Goal: Task Accomplishment & Management: Manage account settings

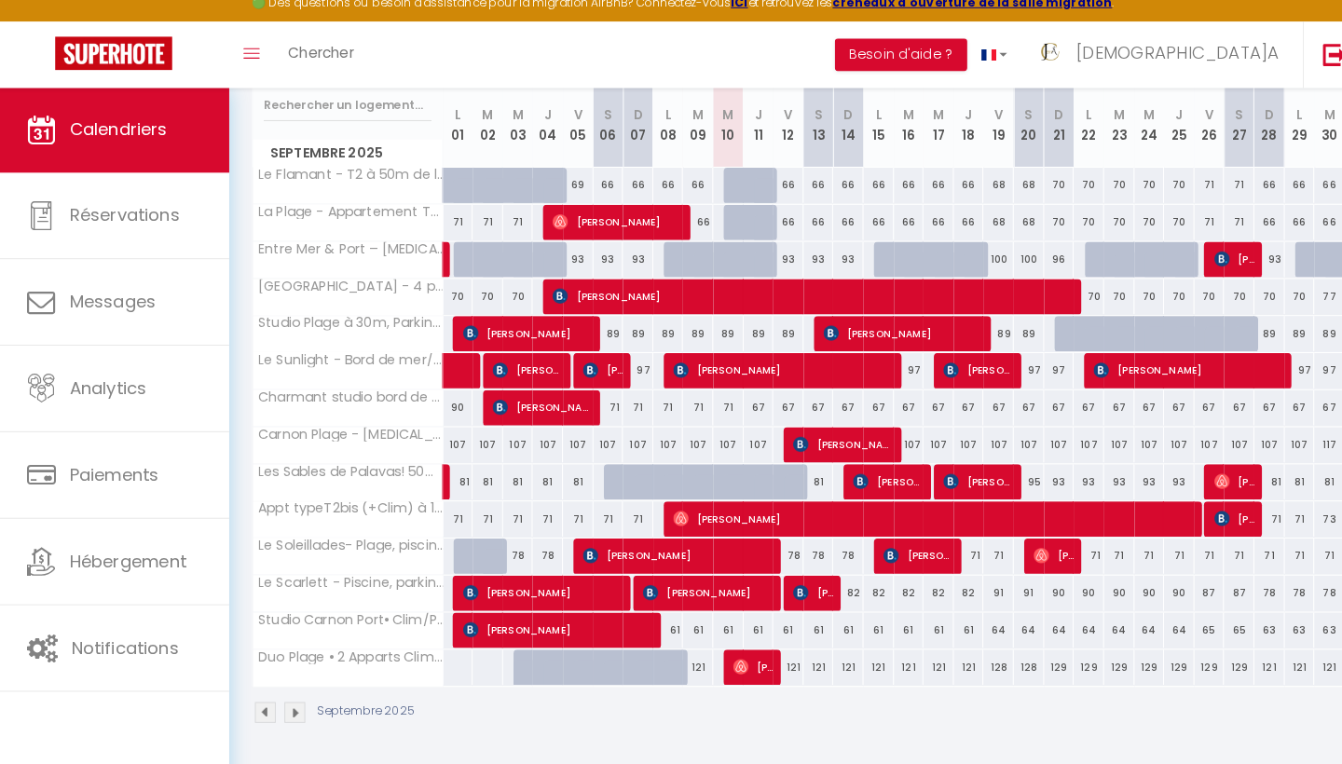
scroll to position [323, 0]
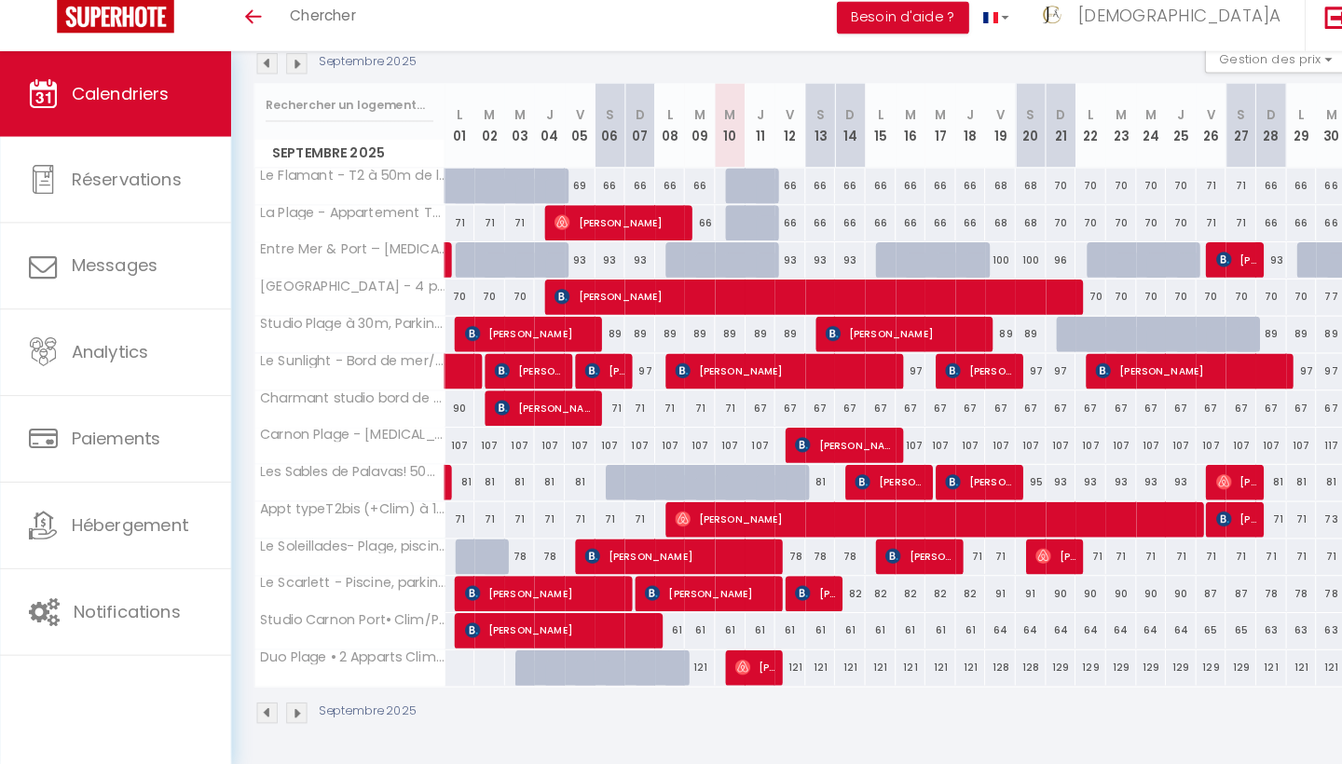
scroll to position [209, 0]
click at [835, 656] on div "121" at bounding box center [833, 669] width 30 height 34
type input "121"
type input "Dim 14 Septembre 2025"
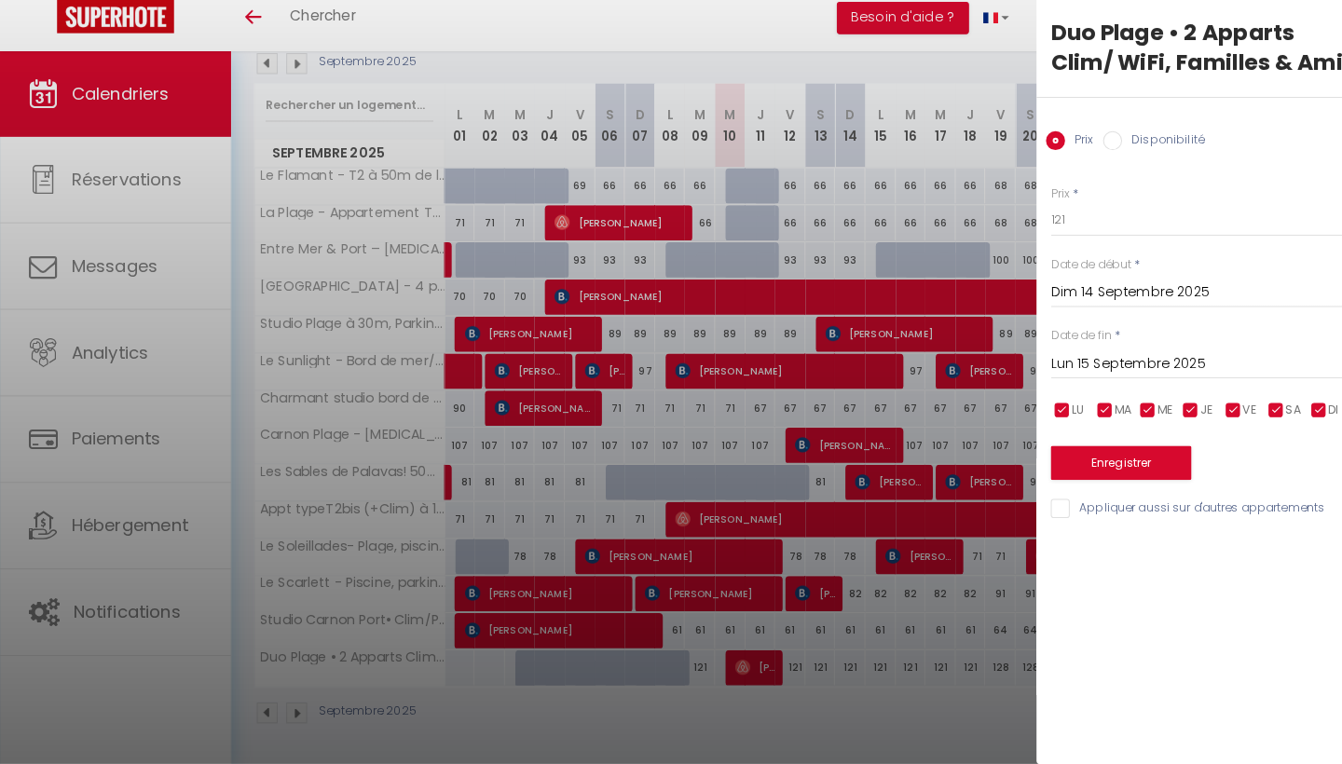
click at [1090, 384] on input "Lun 15 Septembre 2025" at bounding box center [1186, 372] width 312 height 24
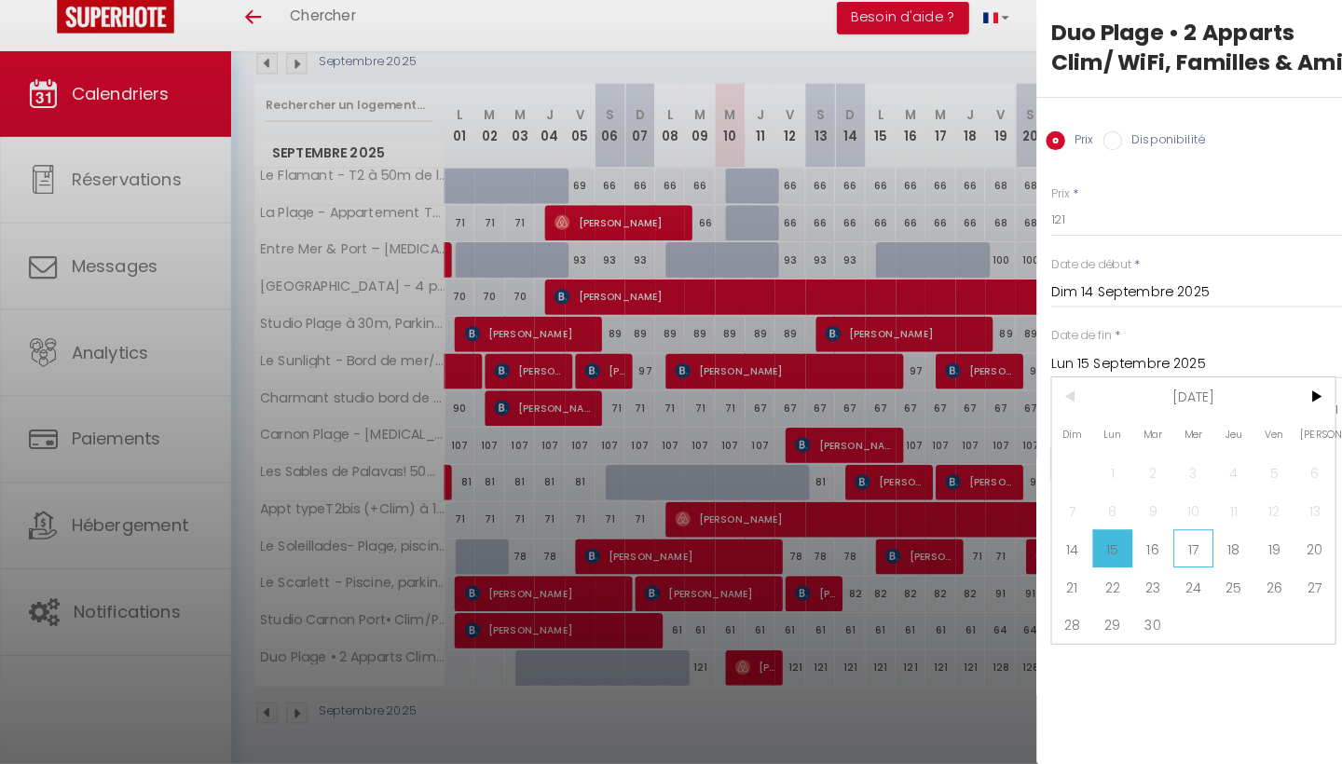
click at [1172, 569] on span "17" at bounding box center [1170, 552] width 40 height 37
type input "Mer 17 Septembre 2025"
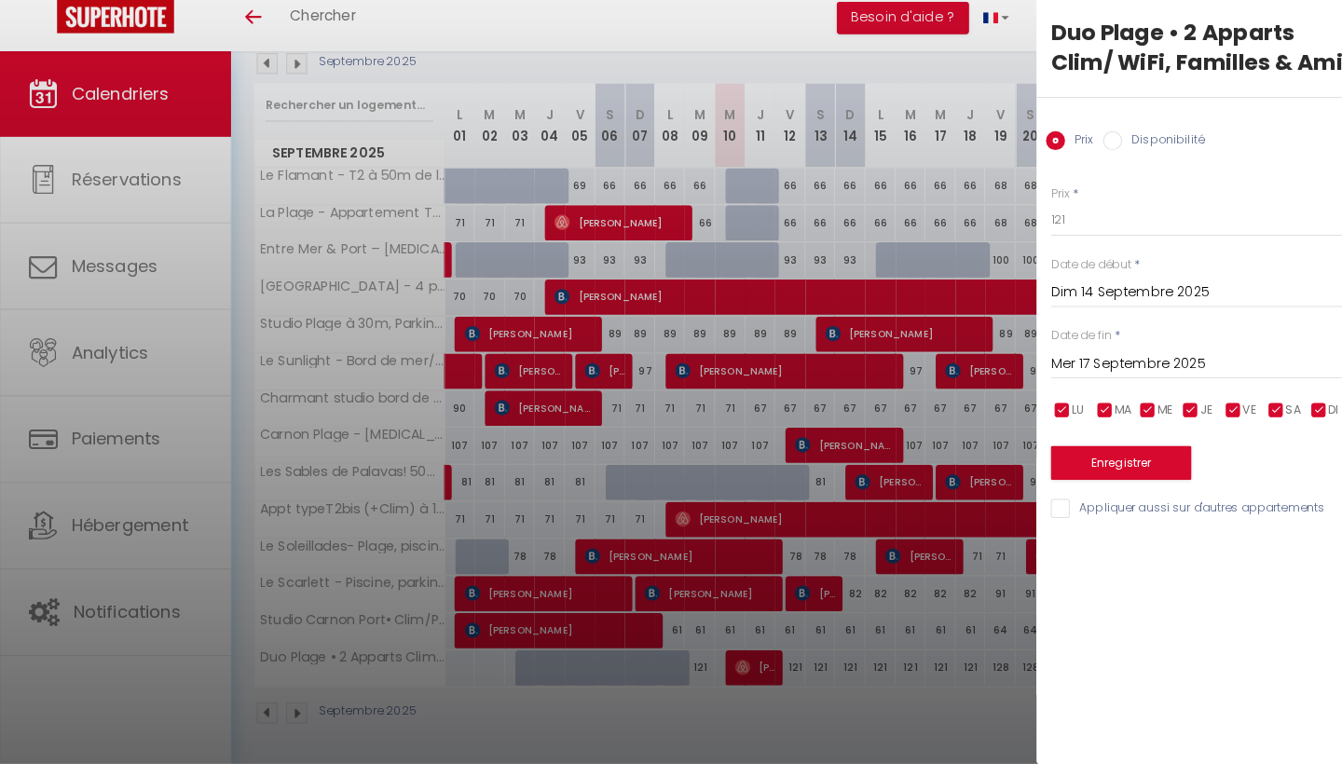
click at [1124, 157] on div "Prix Disponibilité" at bounding box center [1179, 142] width 326 height 62
click at [1121, 164] on label "Disponibilité" at bounding box center [1140, 154] width 80 height 21
click at [1100, 162] on input "Disponibilité" at bounding box center [1090, 153] width 19 height 19
radio input "true"
radio input "false"
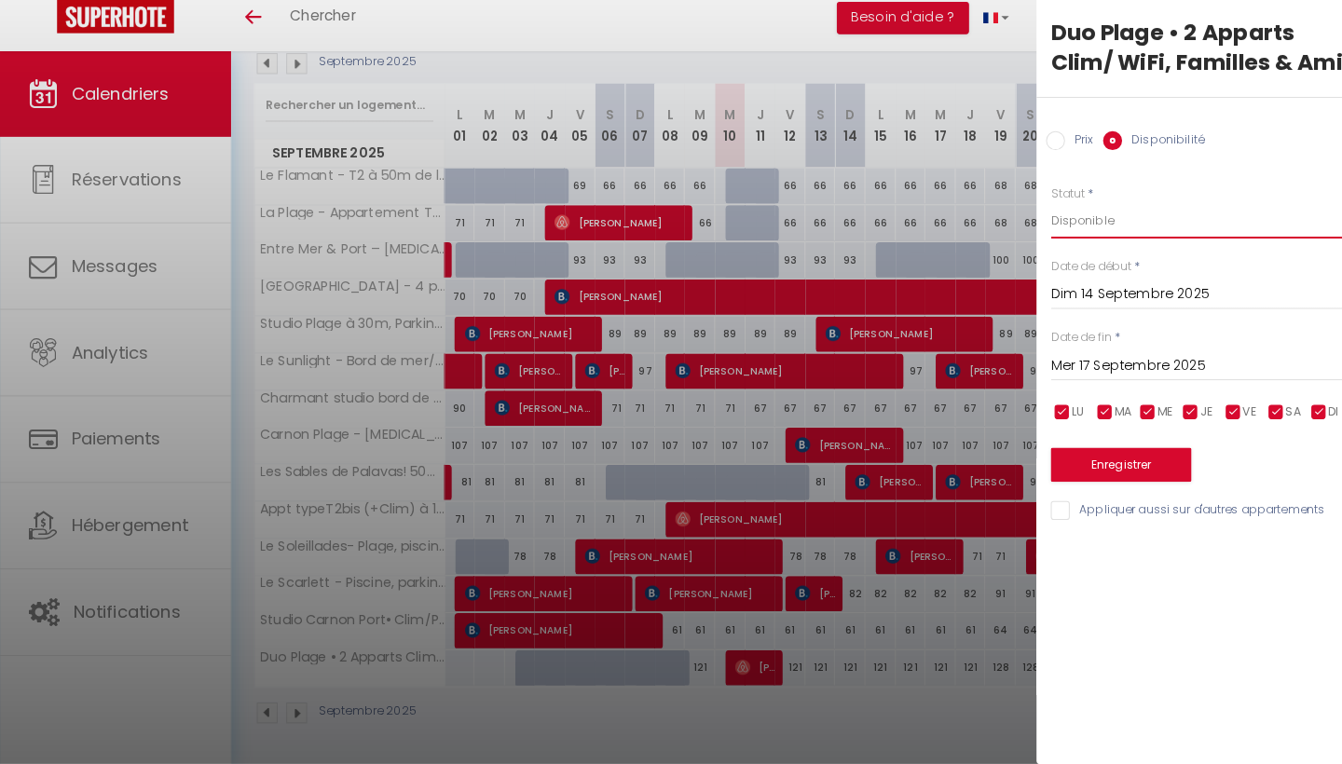
select select "0"
click at [1090, 476] on button "Enregistrer" at bounding box center [1099, 471] width 138 height 34
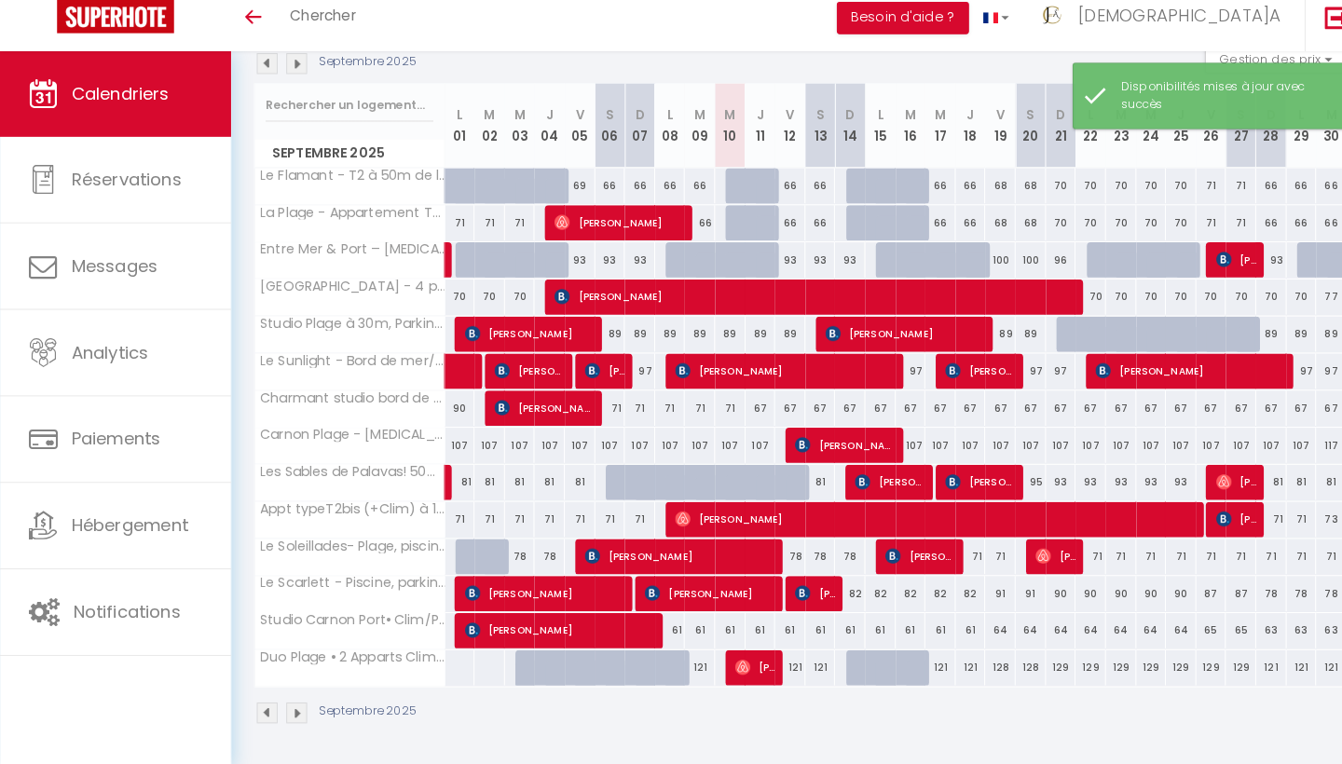
click at [833, 658] on div at bounding box center [844, 669] width 30 height 35
select select "1"
type input "Dim 14 Septembre 2025"
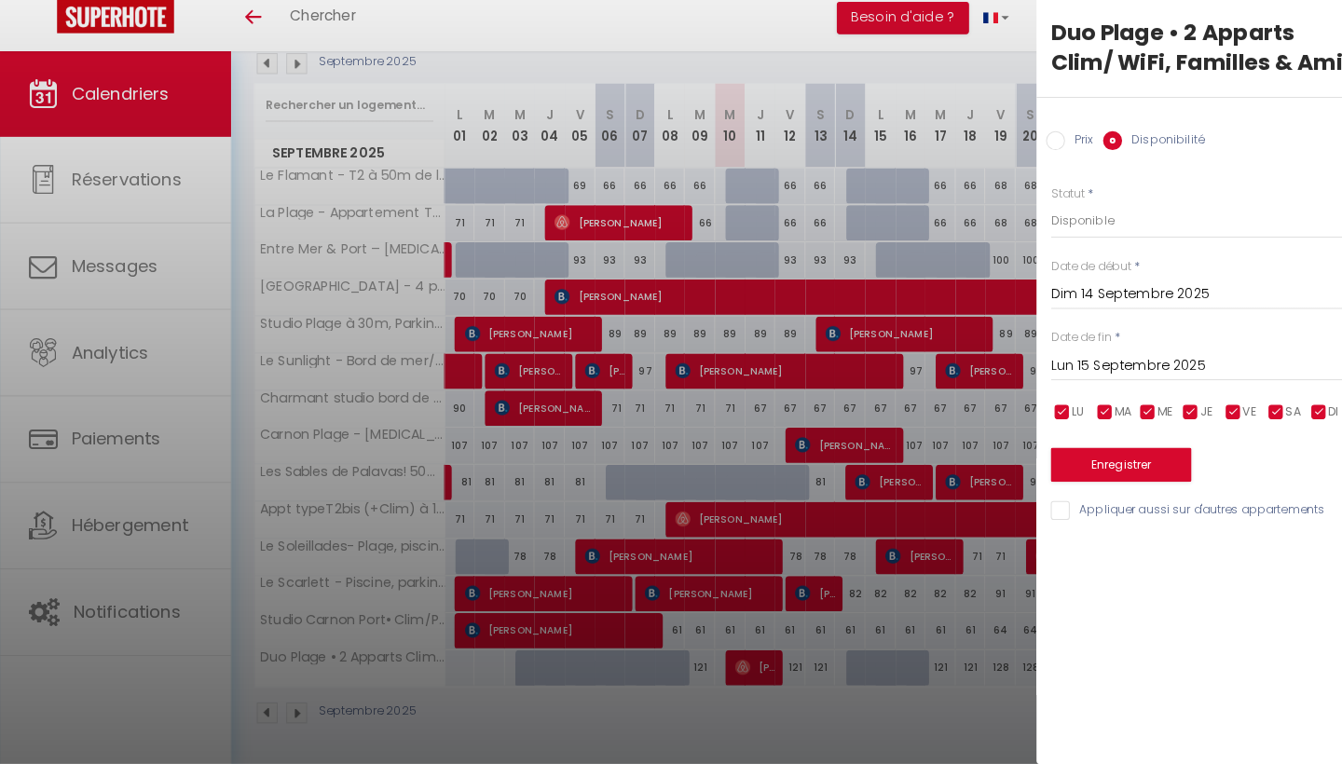
click at [1144, 379] on input "Lun 15 Septembre 2025" at bounding box center [1186, 374] width 312 height 24
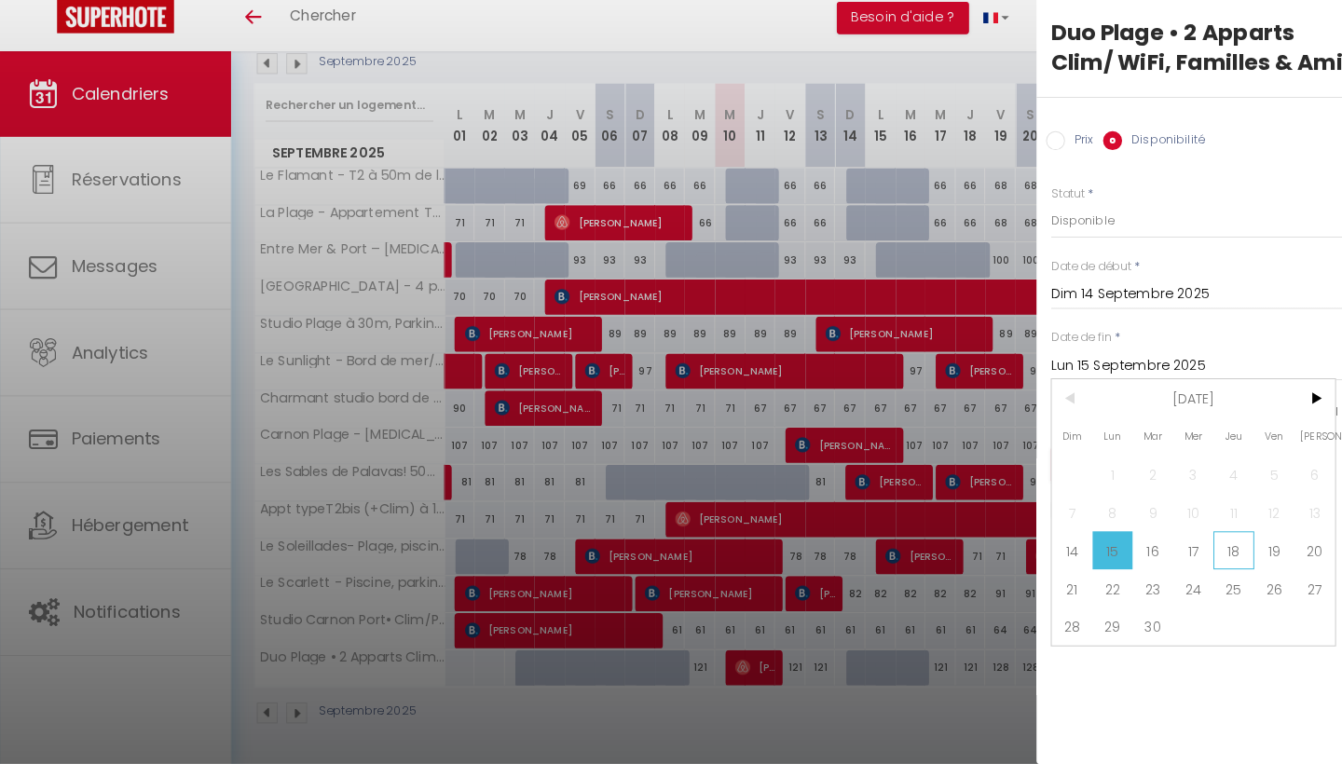
click at [1202, 561] on span "18" at bounding box center [1209, 554] width 40 height 37
type input "Jeu 18 Septembre 2025"
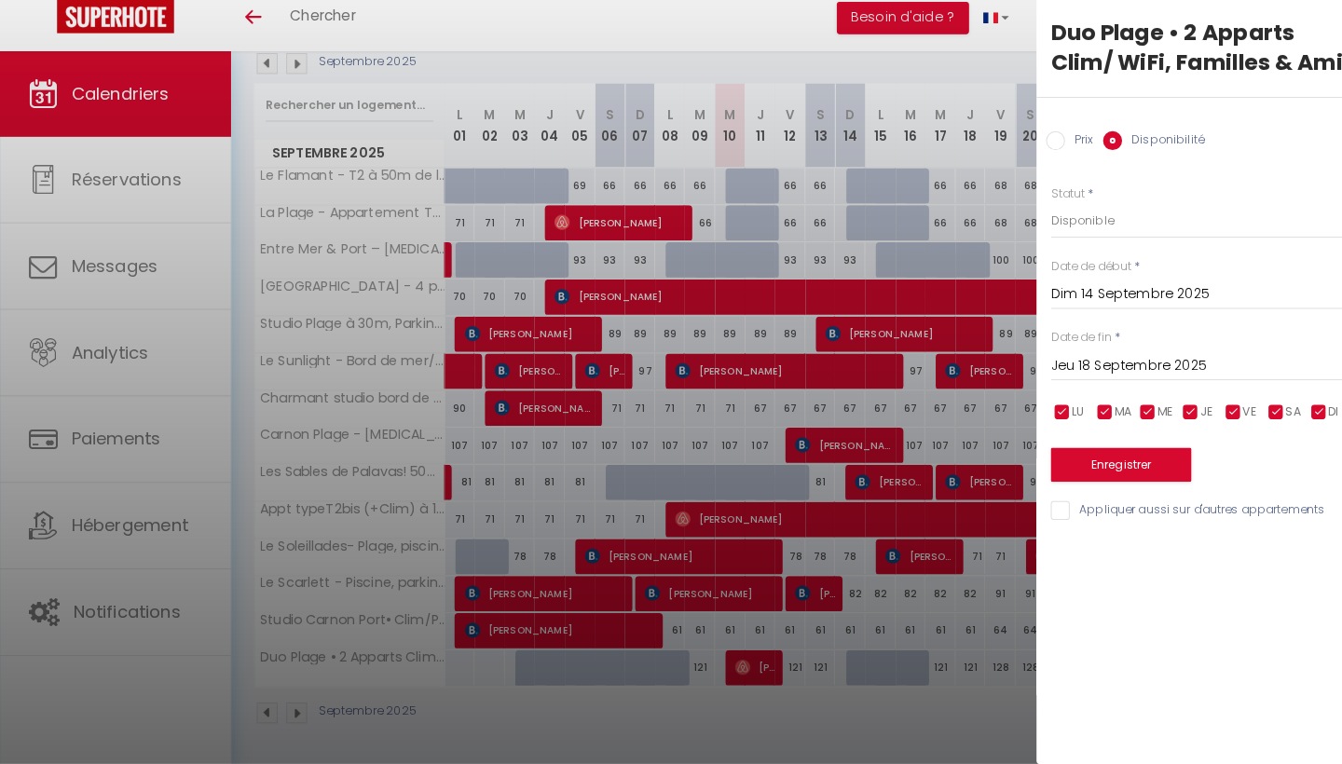
click at [1082, 481] on button "Enregistrer" at bounding box center [1099, 471] width 138 height 34
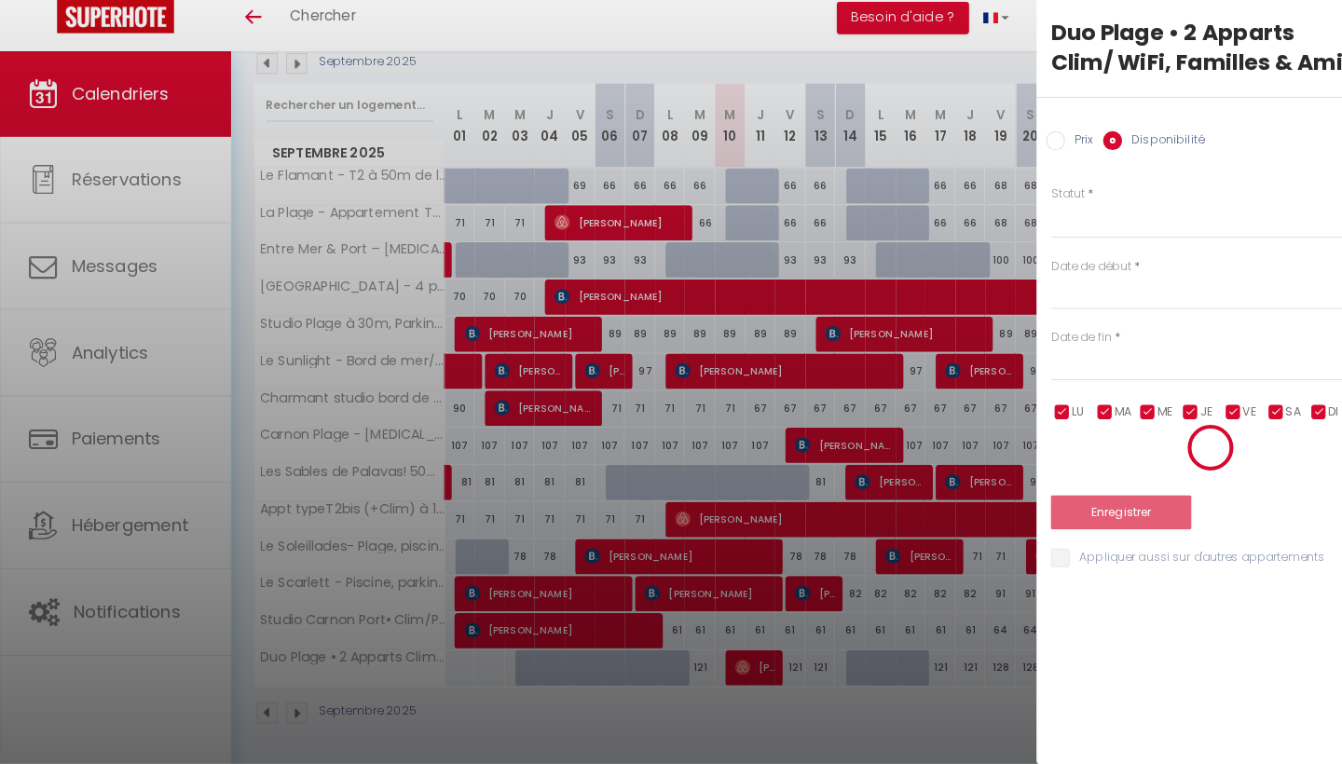
scroll to position [65, 0]
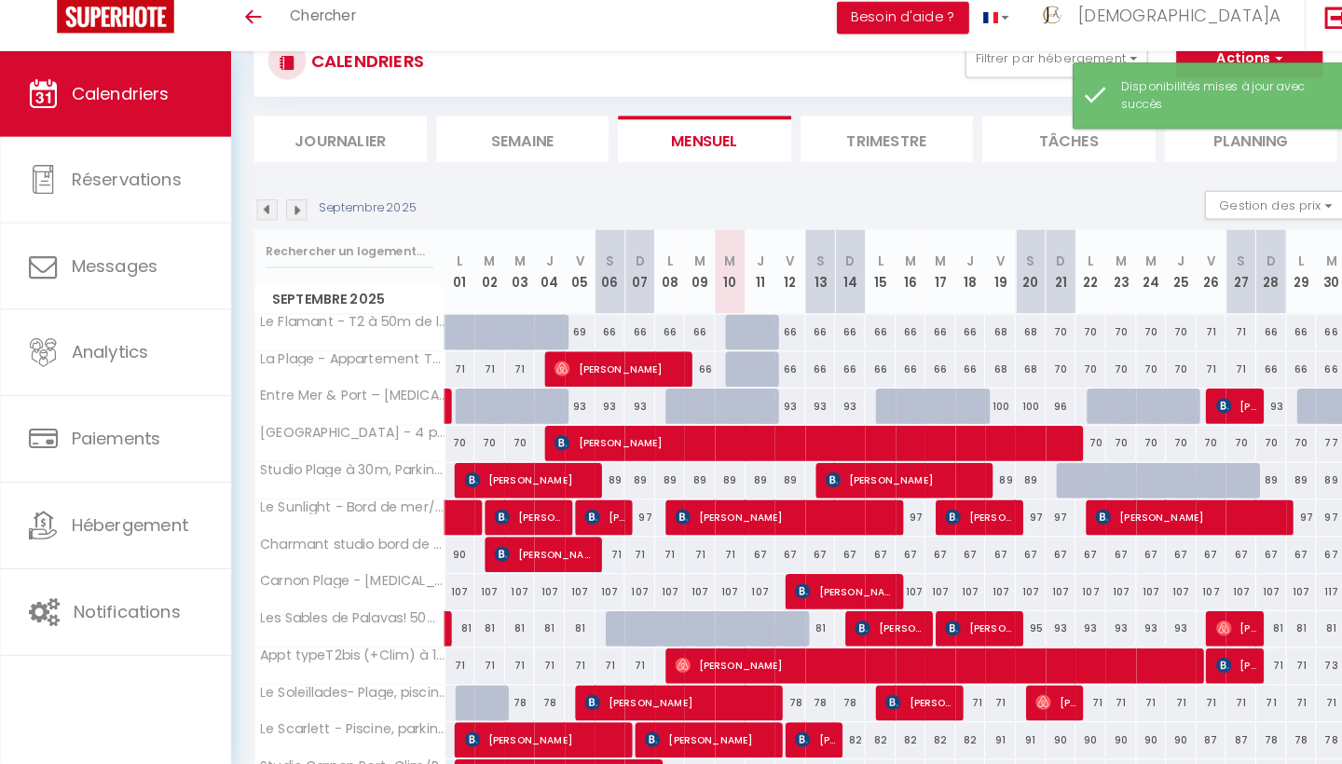
click at [835, 323] on div "66" at bounding box center [833, 340] width 30 height 34
select select "1"
type input "Dim 14 Septembre 2025"
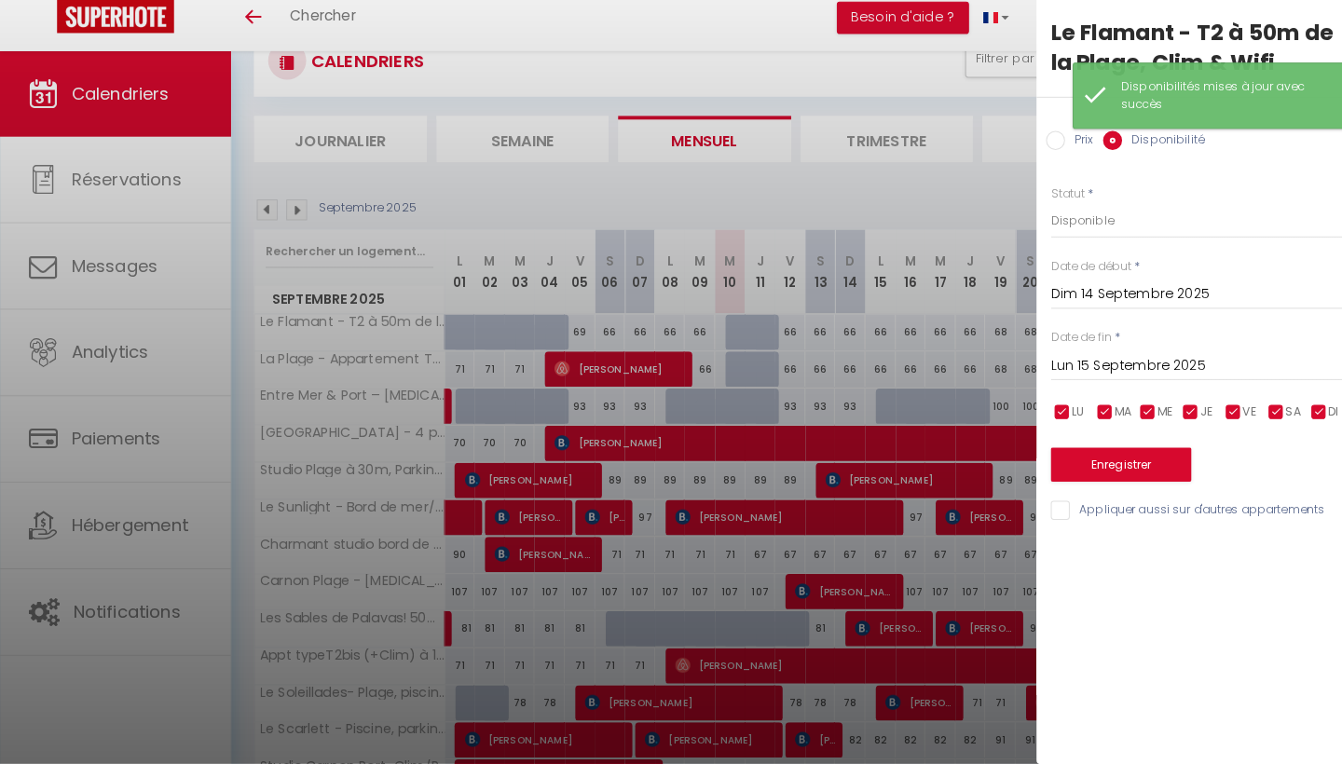
click at [1088, 362] on input "Lun 15 Septembre 2025" at bounding box center [1186, 374] width 312 height 24
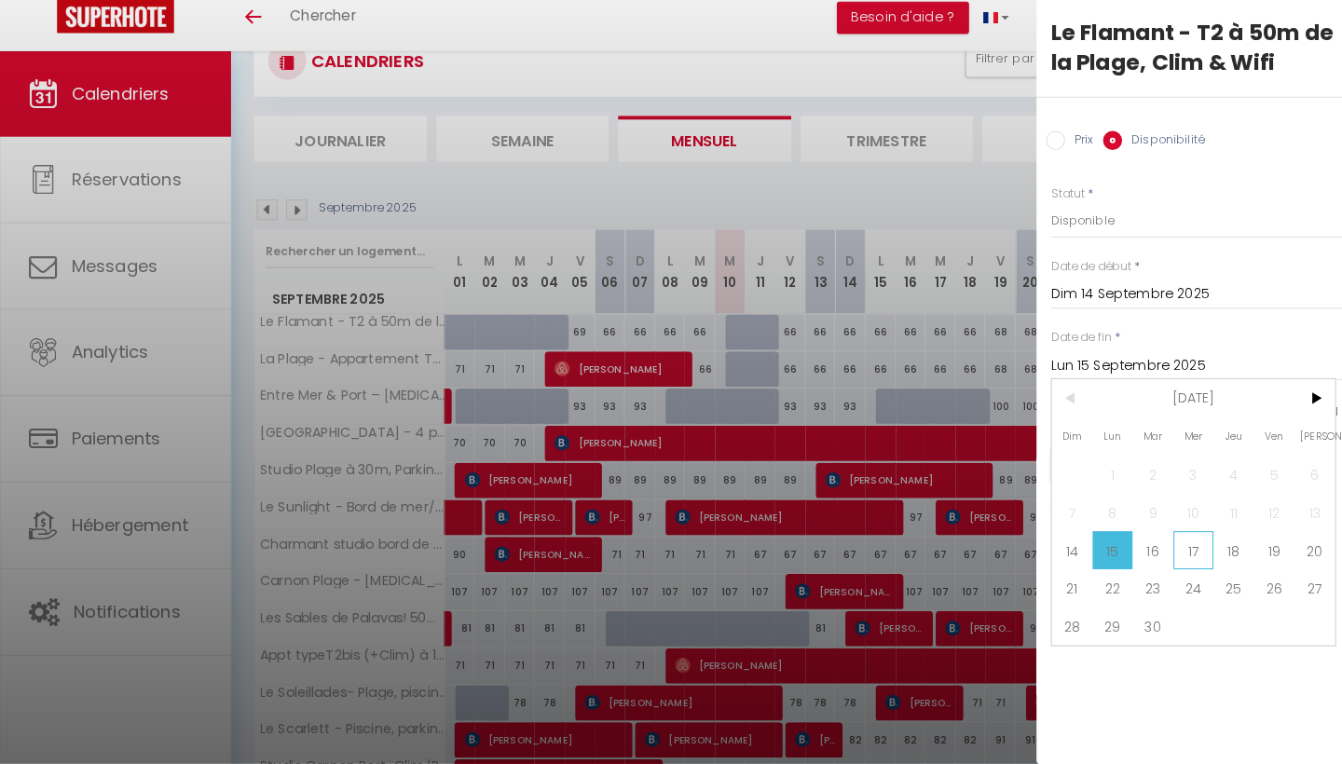
click at [1175, 538] on span "17" at bounding box center [1170, 554] width 40 height 37
type input "Mer 17 Septembre 2025"
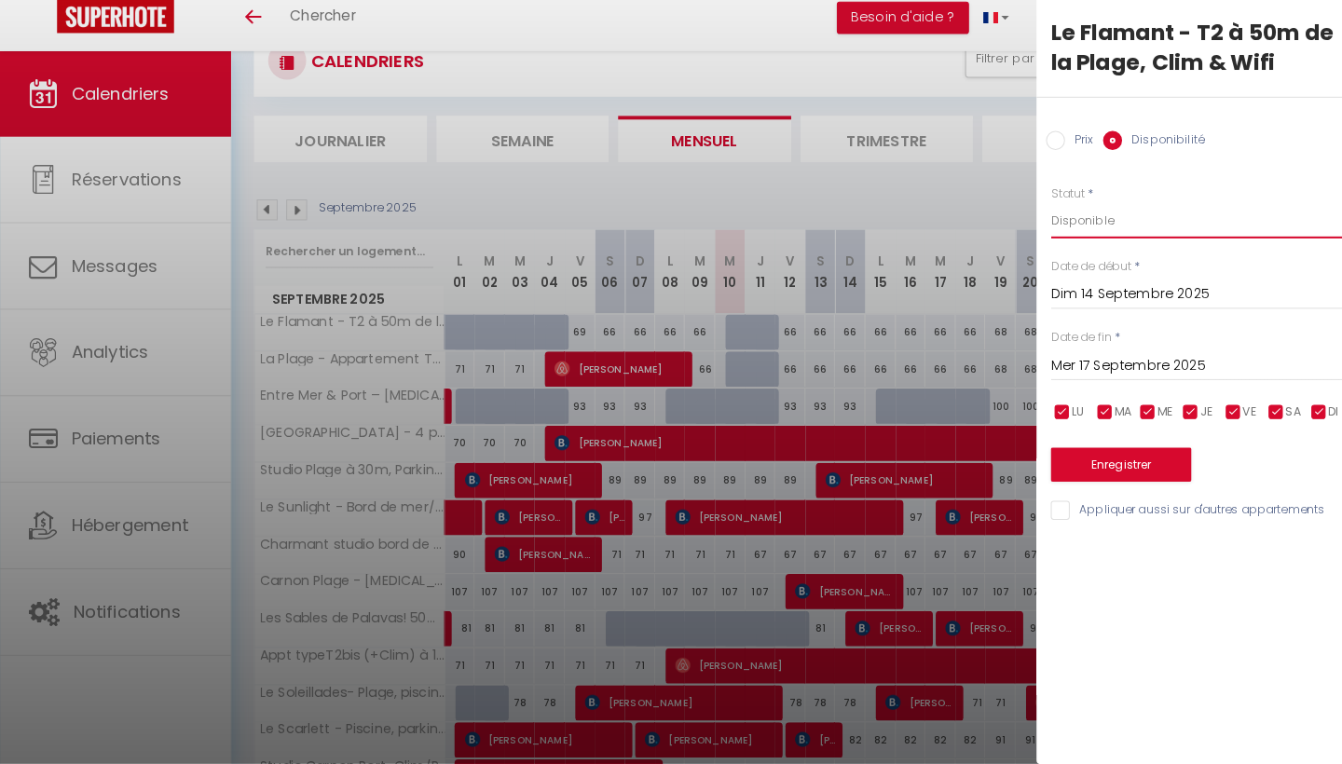
select select "0"
click at [1087, 454] on button "Enregistrer" at bounding box center [1099, 471] width 138 height 34
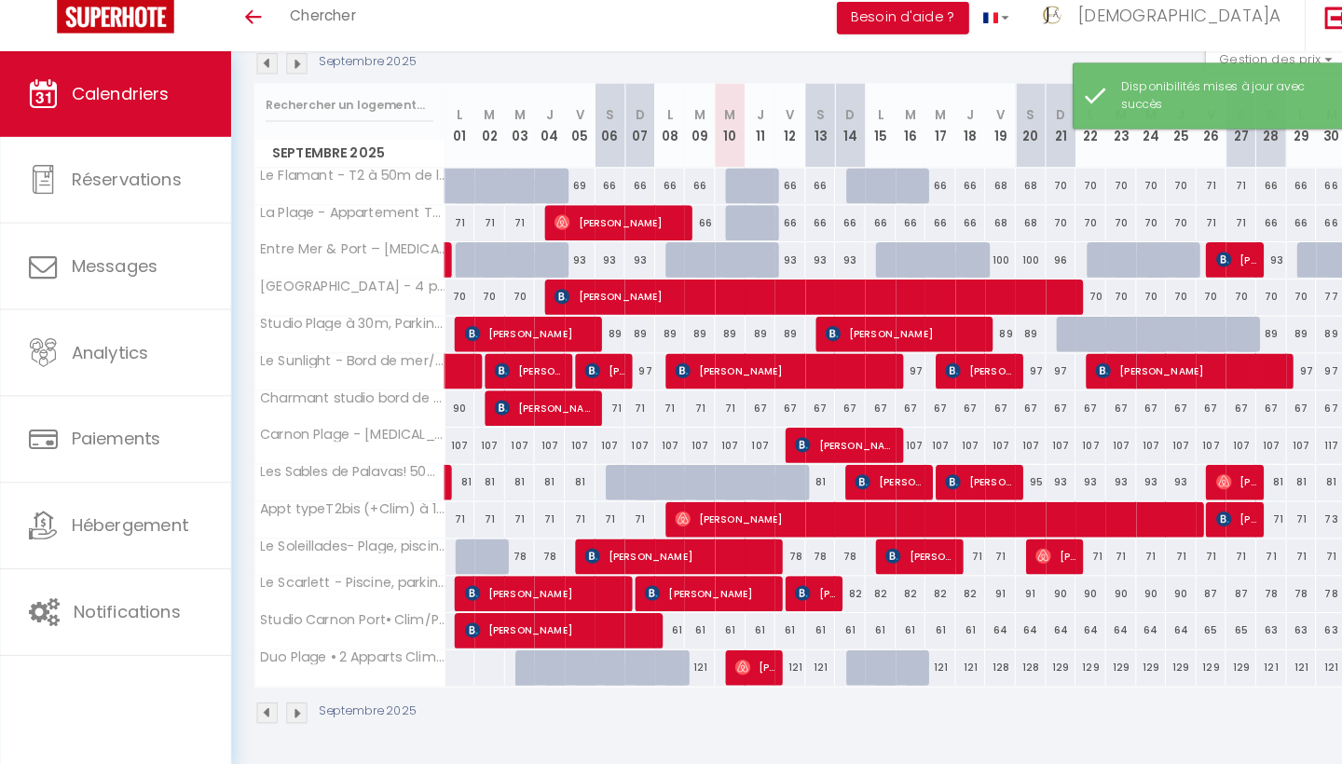
scroll to position [36, 0]
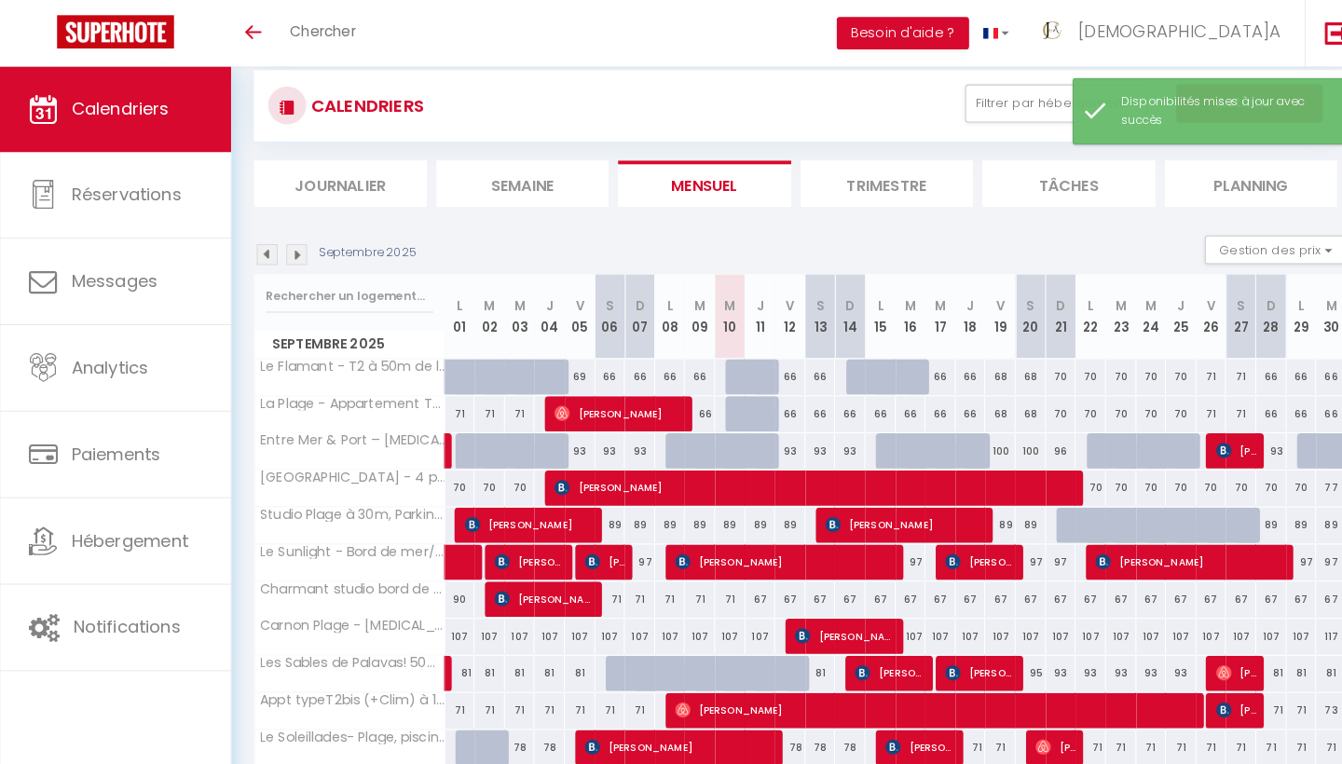
click at [851, 369] on div at bounding box center [863, 369] width 30 height 35
select select "1"
type input "Lun 15 Septembre 2025"
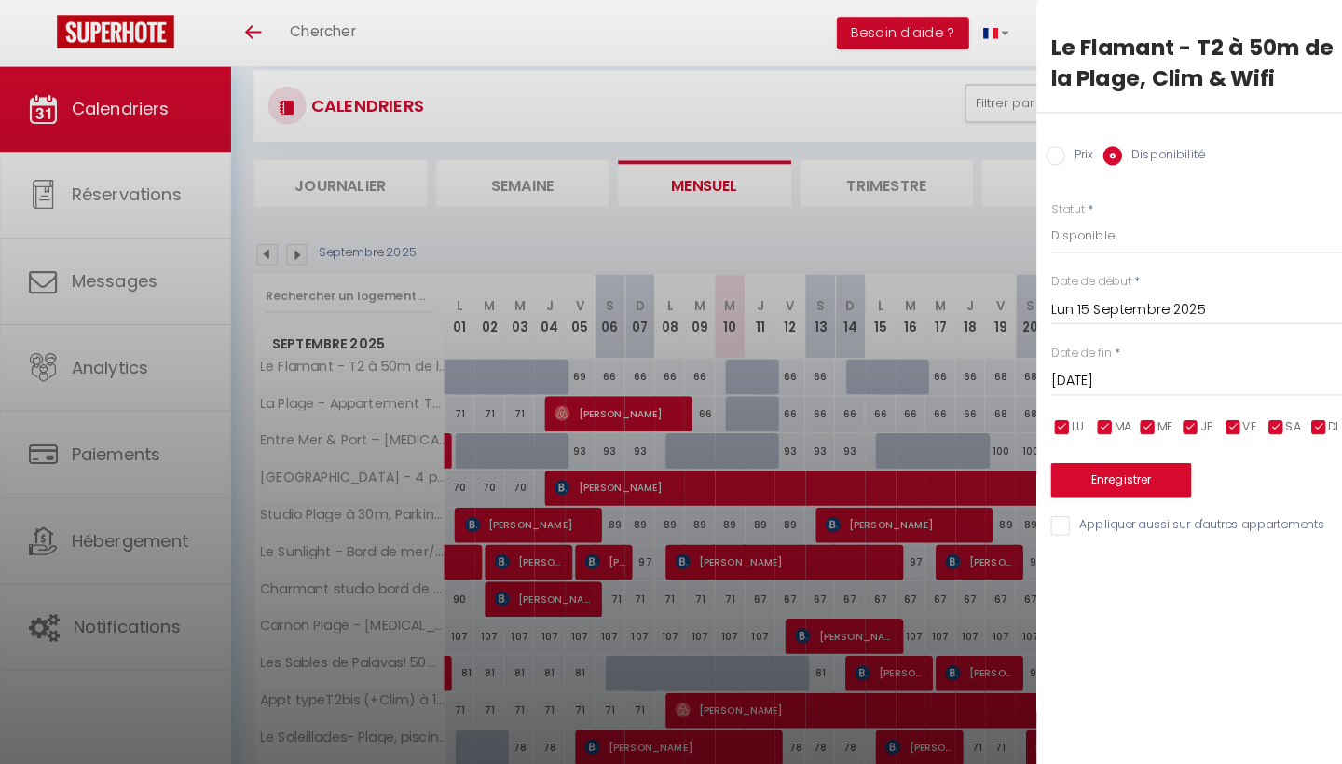
click at [1080, 365] on input "Mar 16 Septembre 2025" at bounding box center [1186, 374] width 312 height 24
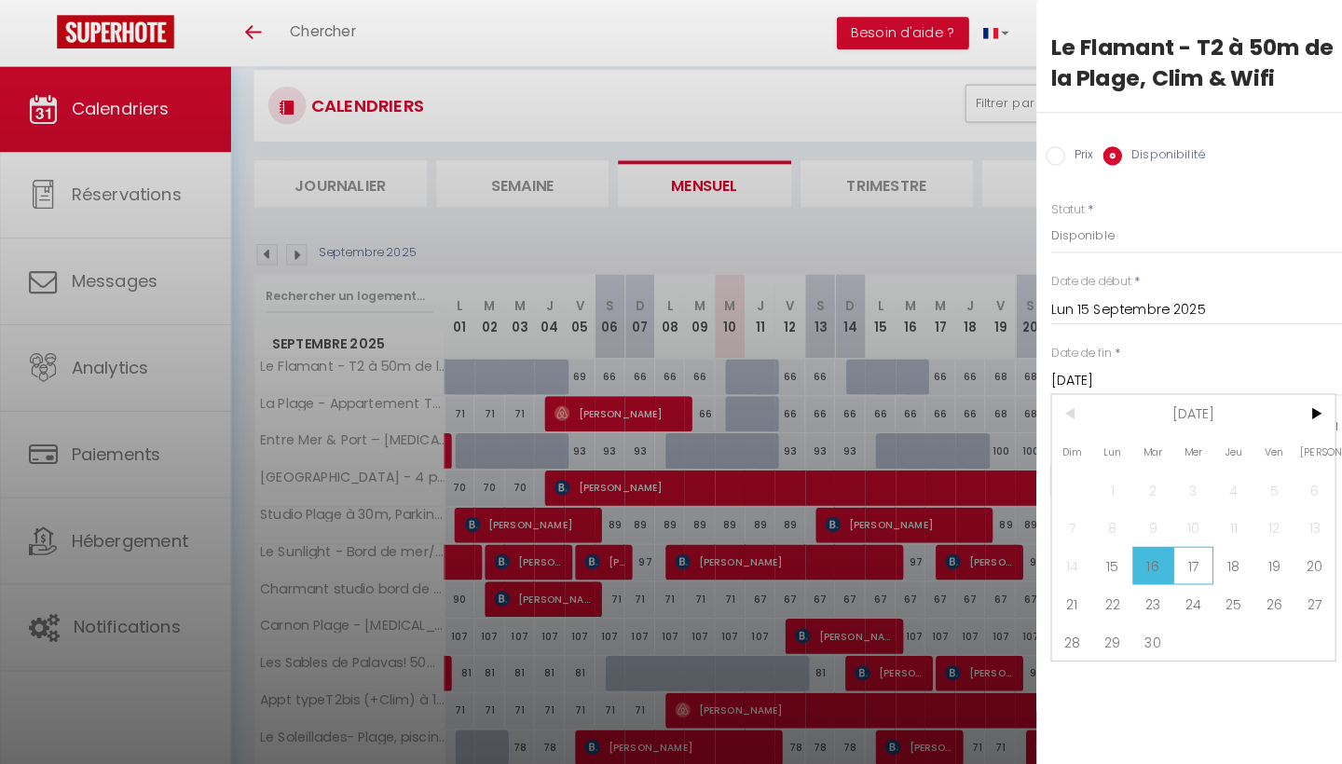
click at [1175, 556] on span "17" at bounding box center [1170, 554] width 40 height 37
type input "Mer 17 Septembre 2025"
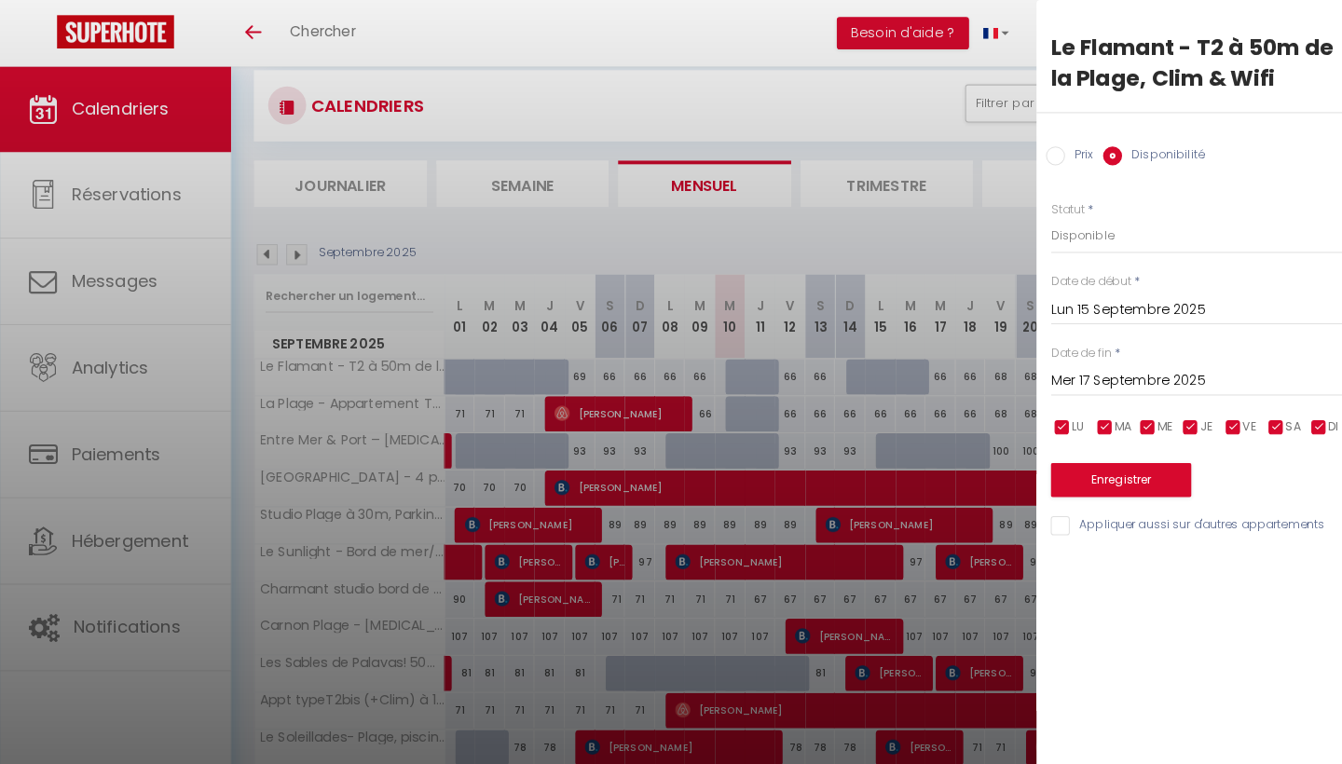
click at [1099, 465] on button "Enregistrer" at bounding box center [1099, 471] width 138 height 34
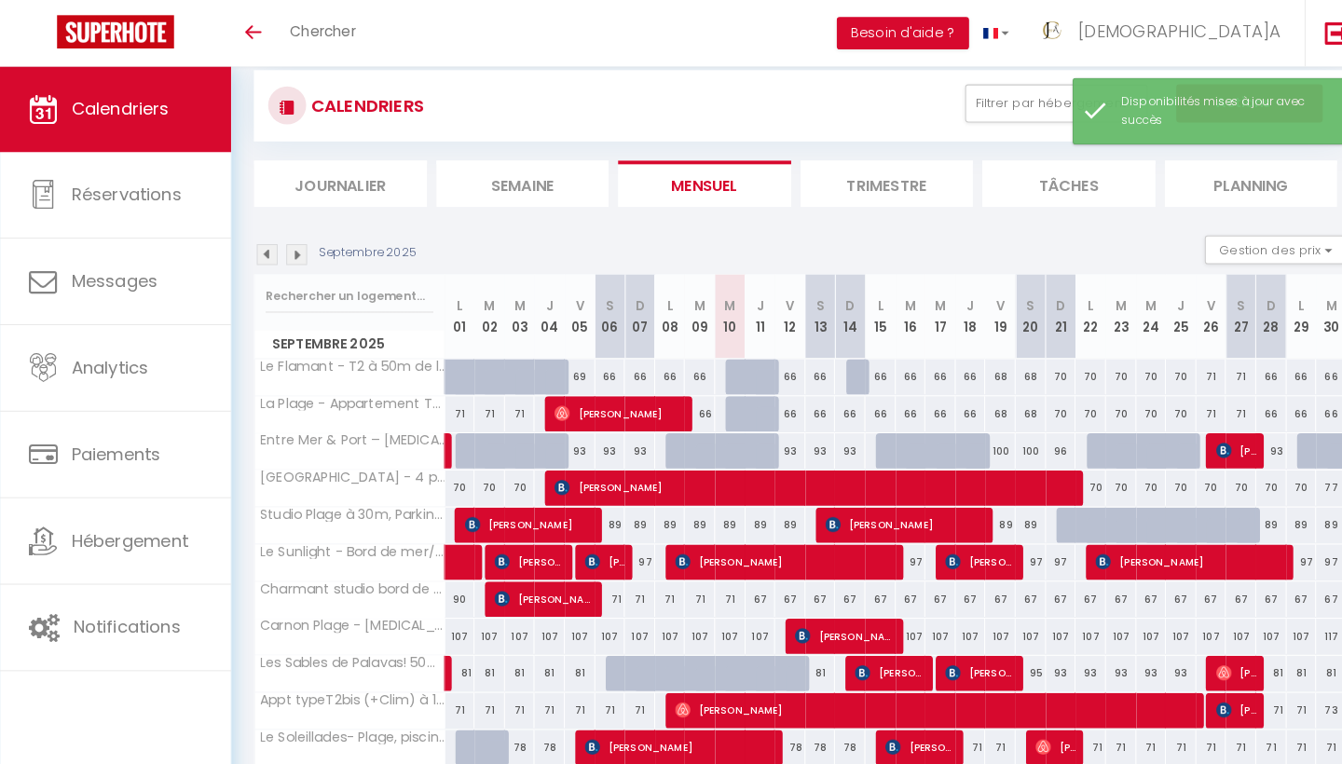
click at [840, 367] on div at bounding box center [844, 369] width 30 height 35
select select "1"
type input "Dim 14 Septembre 2025"
type input "Lun 15 Septembre 2025"
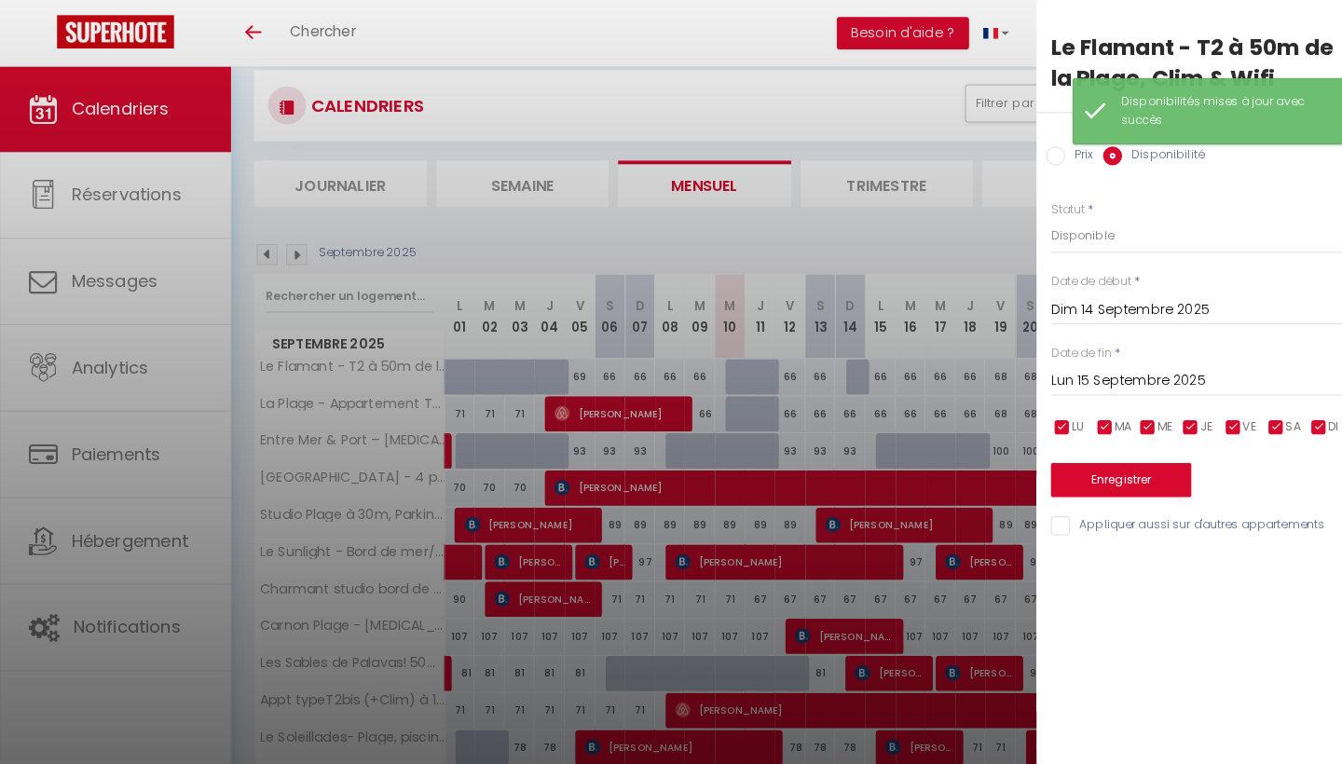
click at [1076, 457] on button "Enregistrer" at bounding box center [1099, 471] width 138 height 34
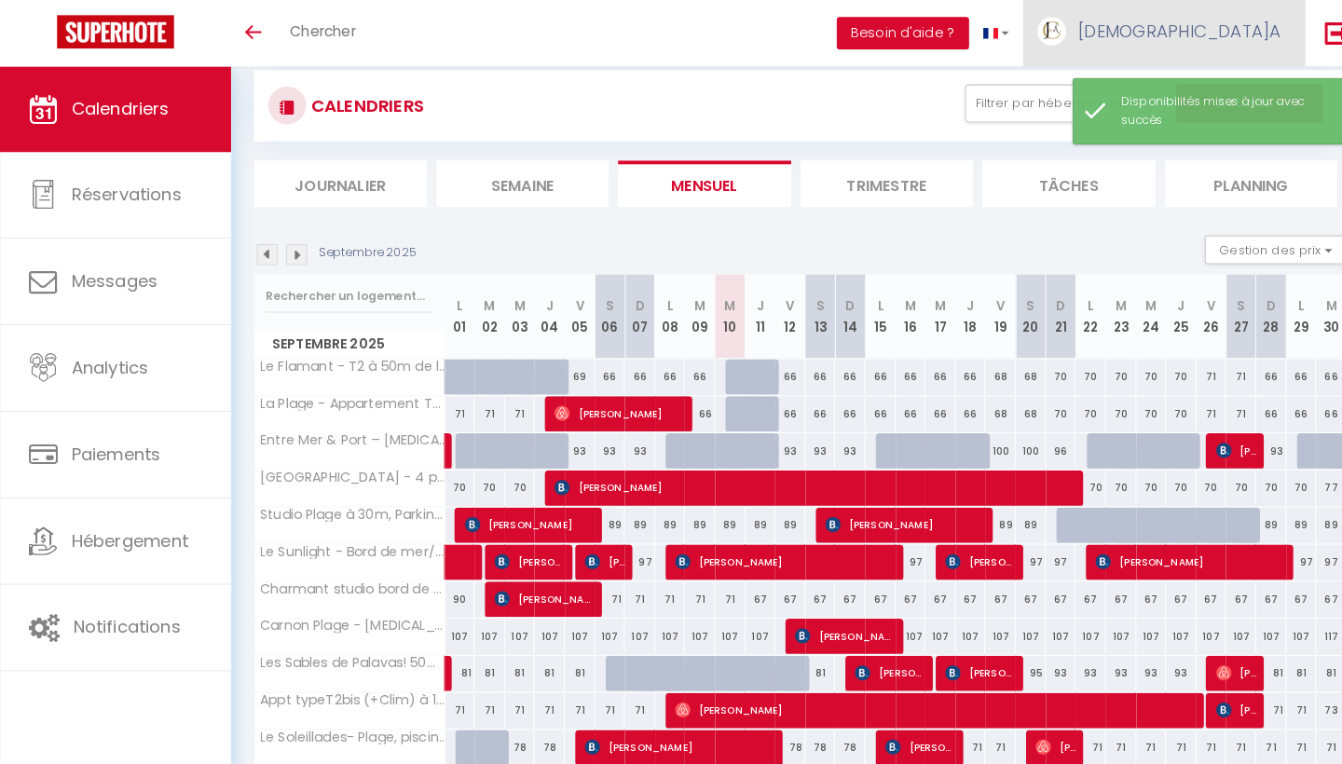
click at [1220, 27] on span "[DEMOGRAPHIC_DATA]A" at bounding box center [1156, 30] width 199 height 23
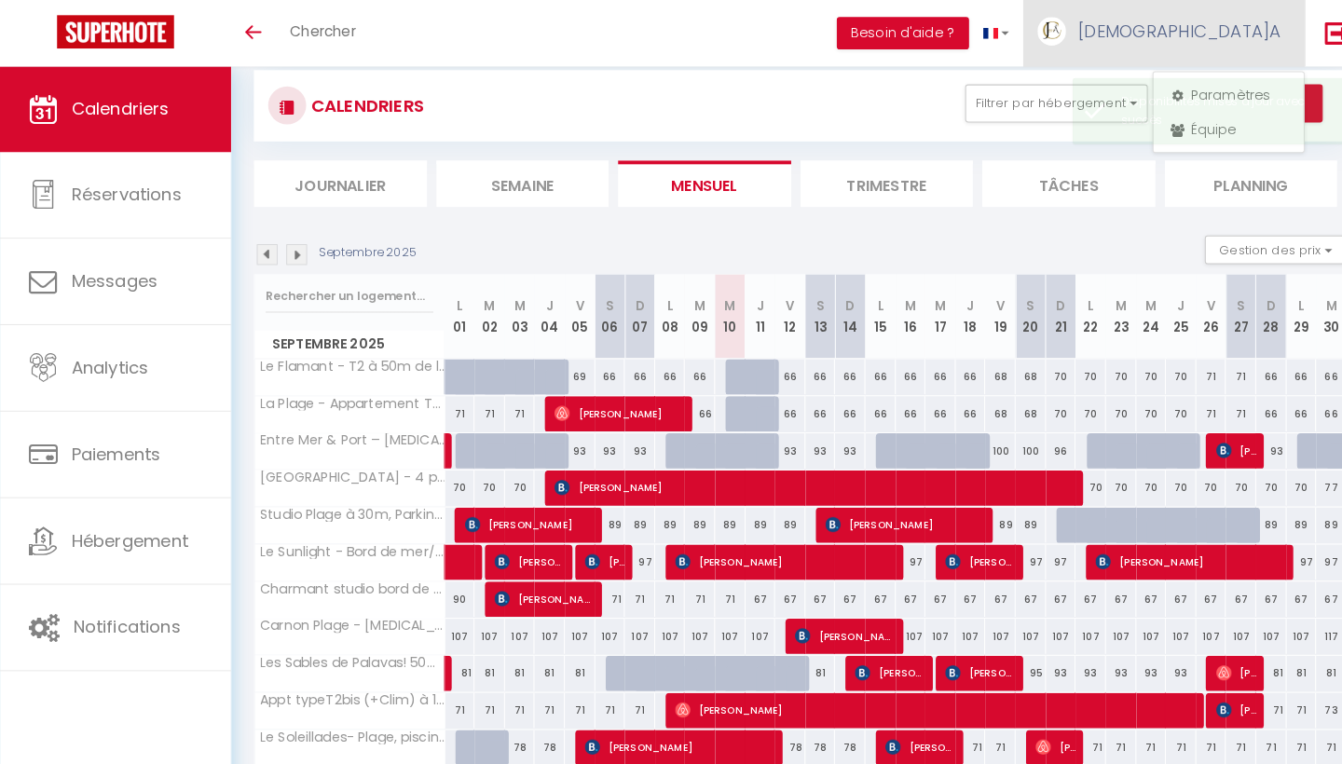
click at [1220, 27] on span "[DEMOGRAPHIC_DATA]A" at bounding box center [1156, 30] width 199 height 23
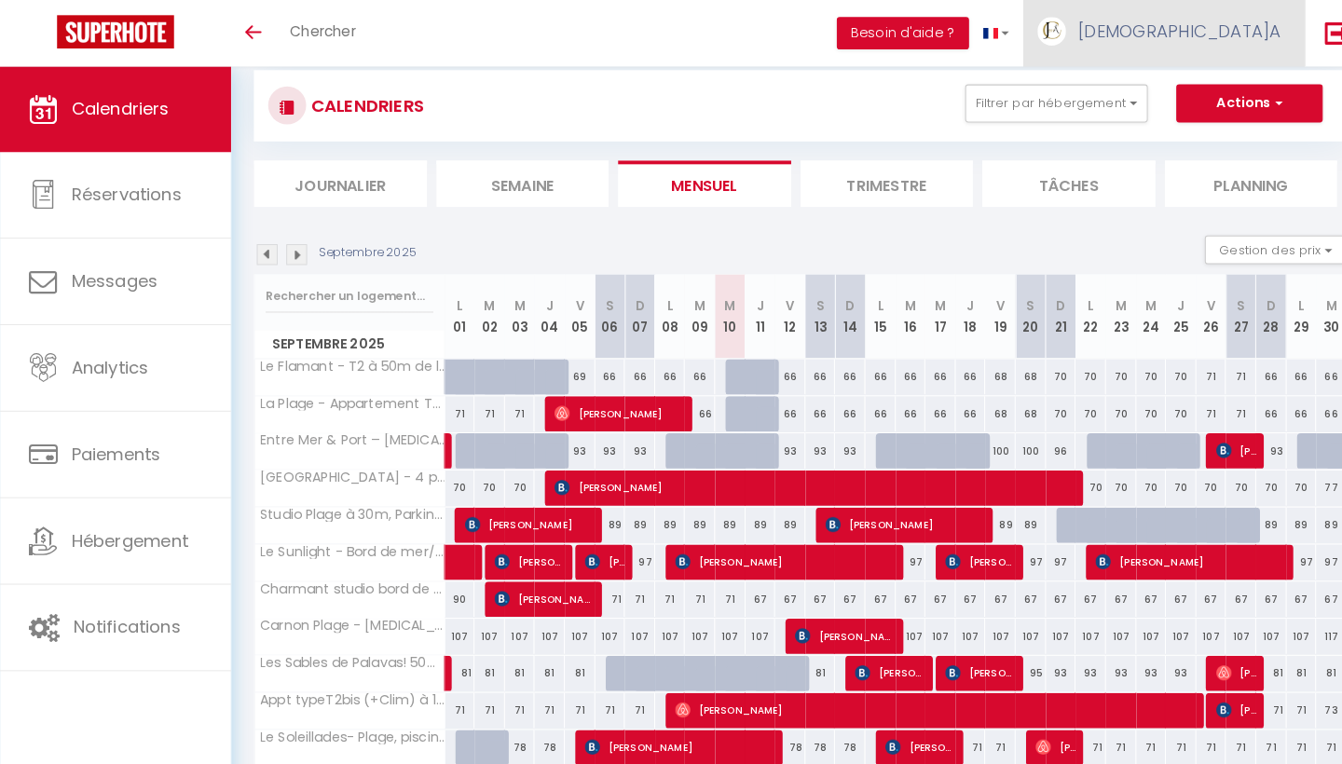
click at [1220, 27] on span "[DEMOGRAPHIC_DATA]A" at bounding box center [1156, 30] width 199 height 23
click at [1184, 126] on link "Équipe" at bounding box center [1204, 127] width 138 height 32
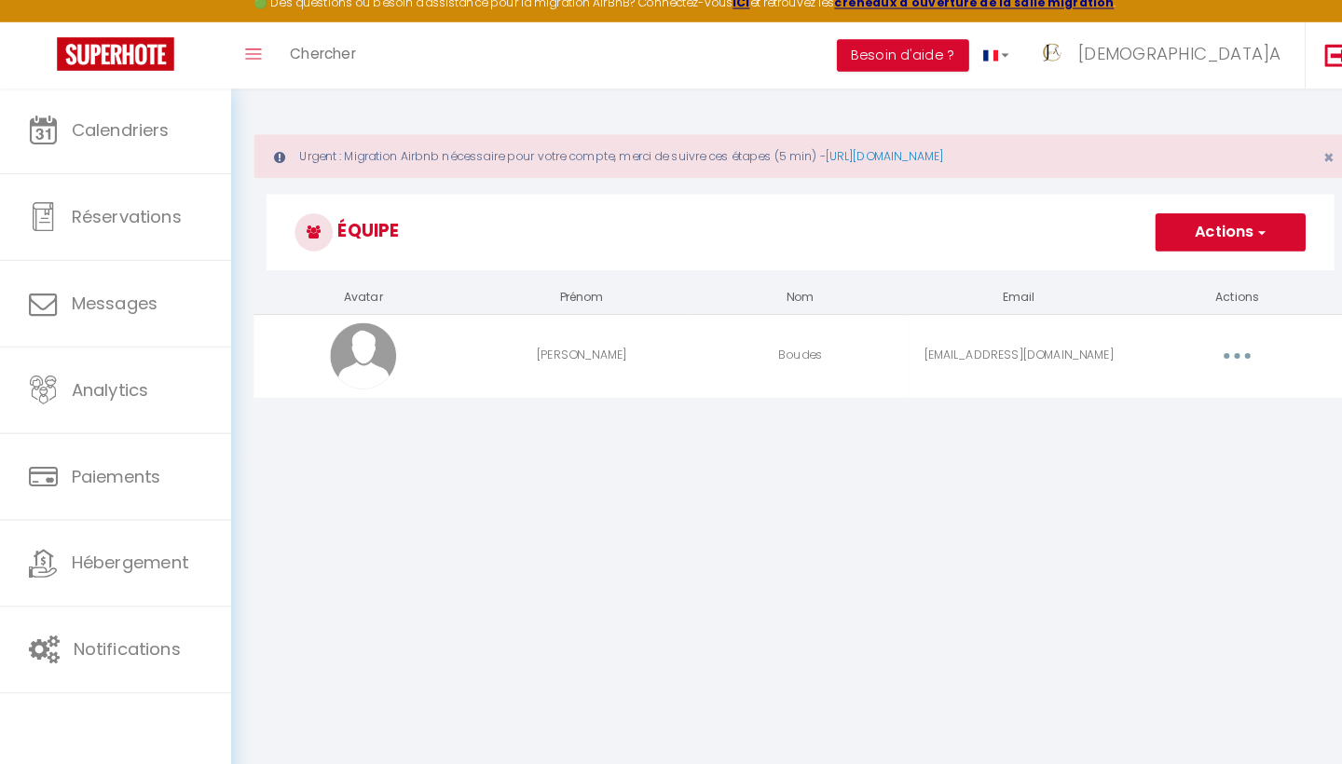
click at [1212, 361] on icon "button" at bounding box center [1213, 364] width 6 height 6
click at [1113, 391] on link "Editer" at bounding box center [1164, 407] width 138 height 32
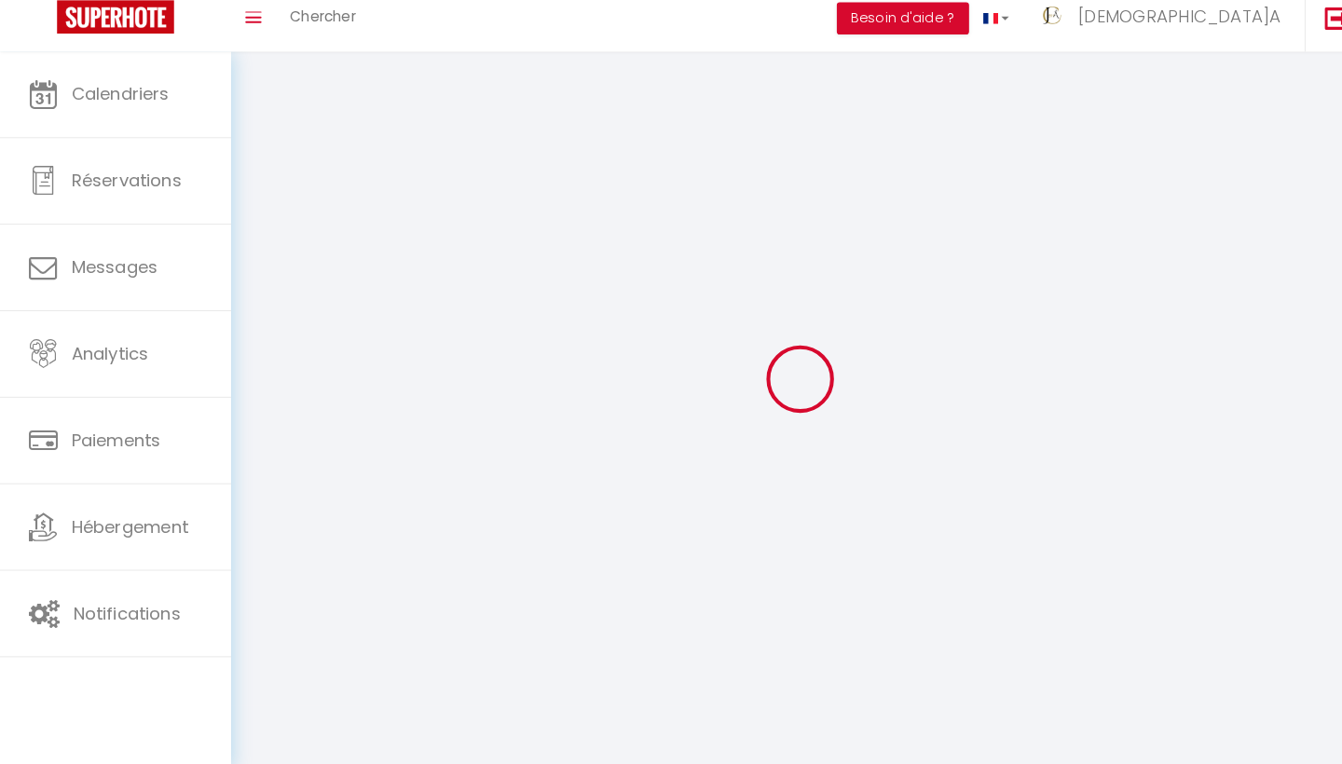
type input "Mathieu"
type input "Boudes"
type input "montsouris.palawai@gmail.com"
type textarea "https://app.superhote.com/#/connect/XLc84zV7dt"
checkbox input "false"
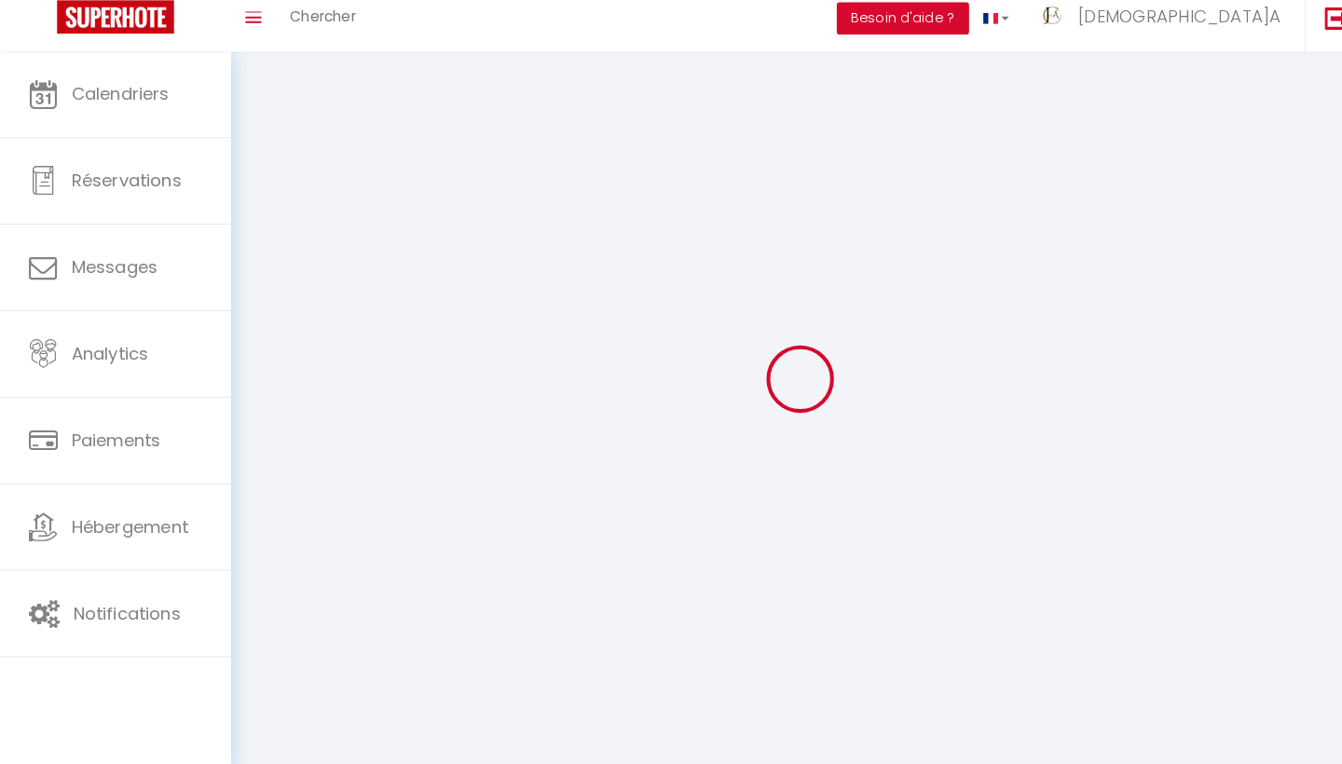
checkbox input "false"
checkbox input "true"
checkbox input "false"
checkbox input "true"
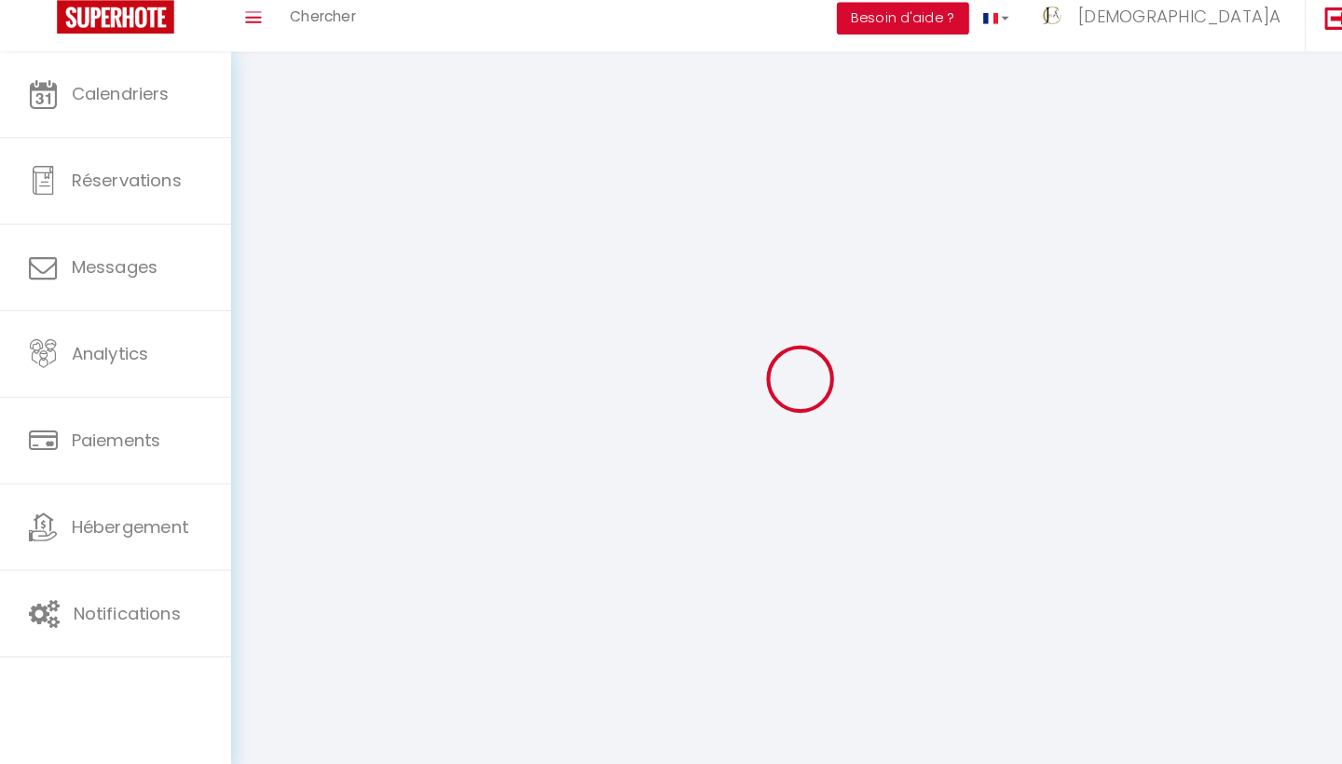
checkbox input "true"
checkbox input "false"
checkbox input "true"
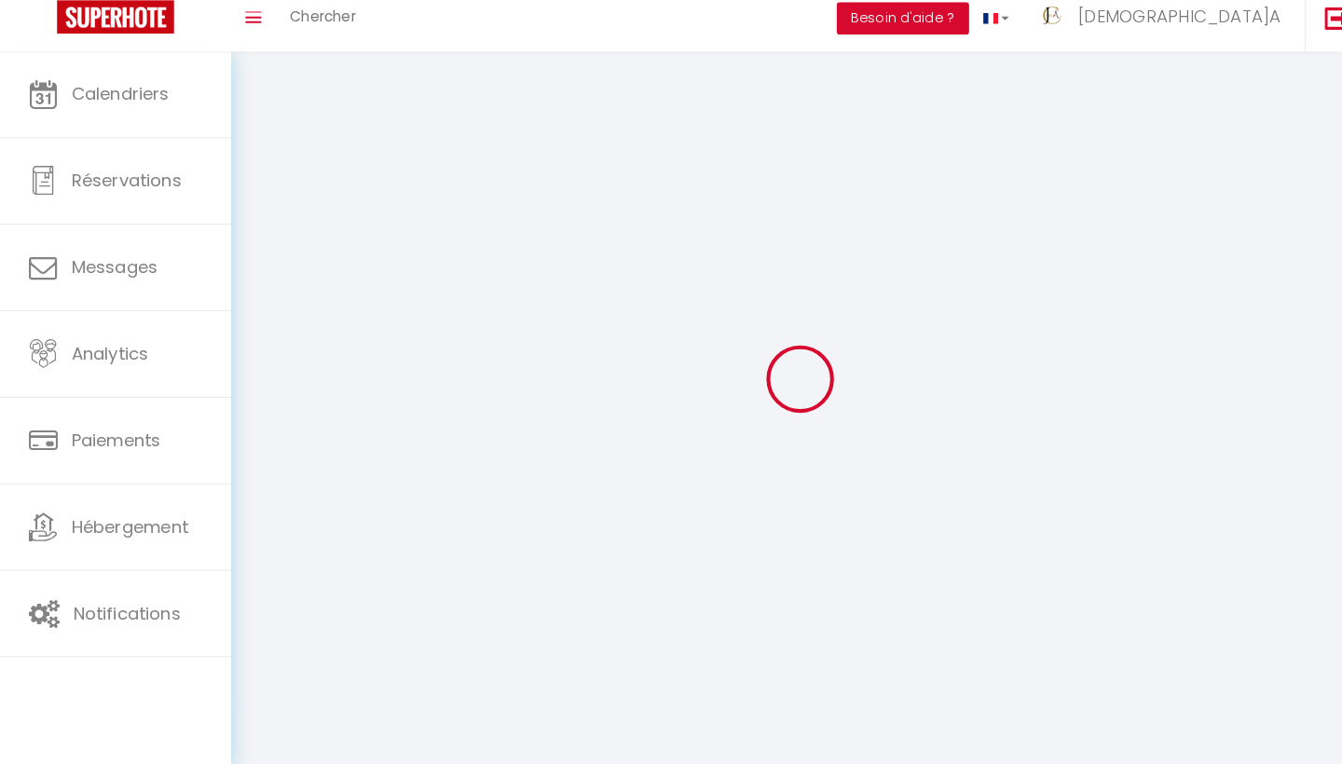
checkbox input "true"
checkbox input "false"
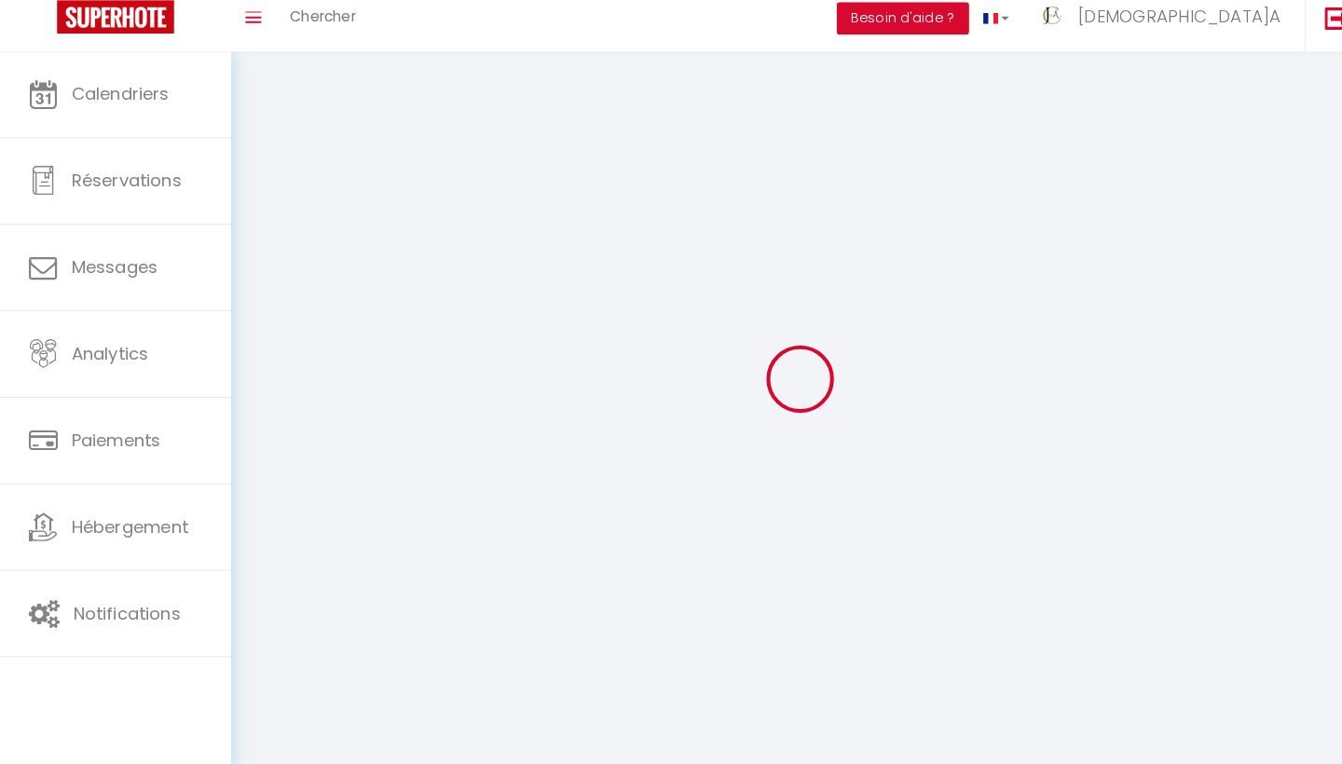
checkbox input "false"
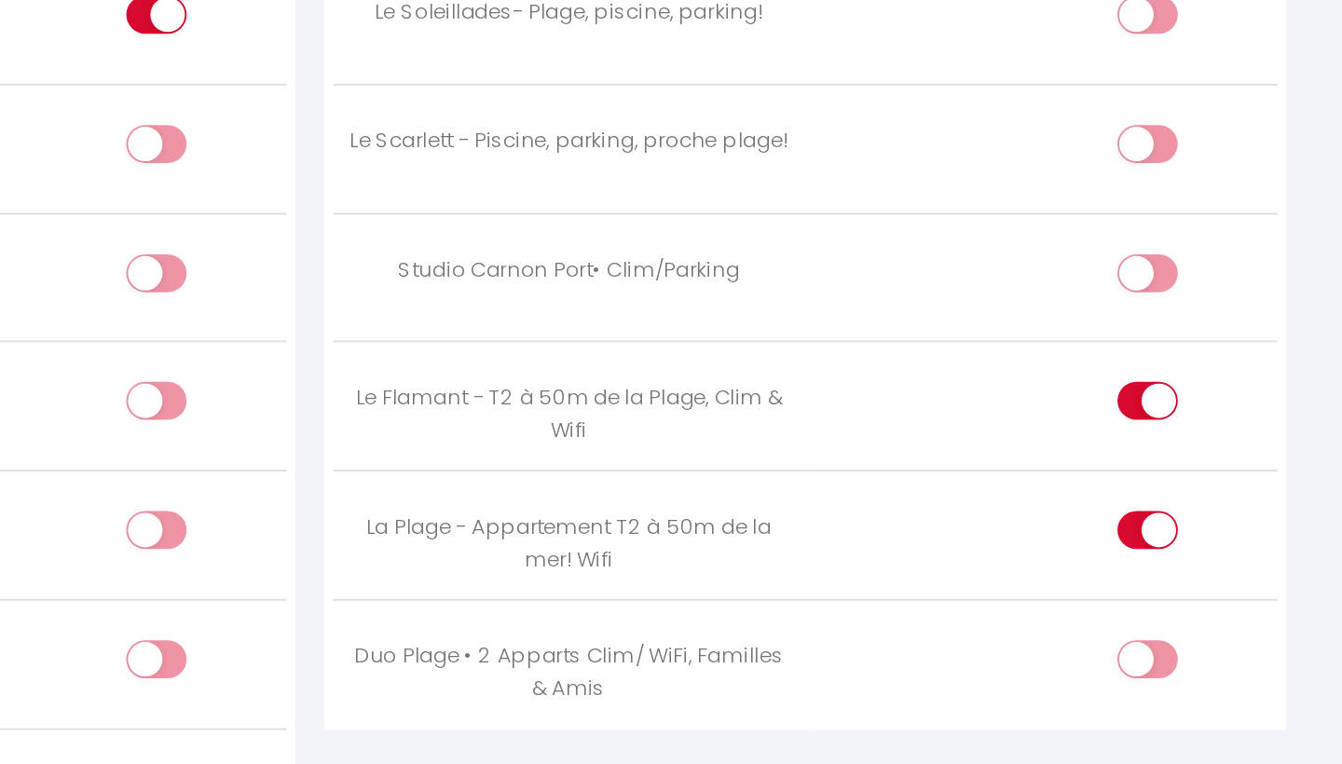
scroll to position [1708, 0]
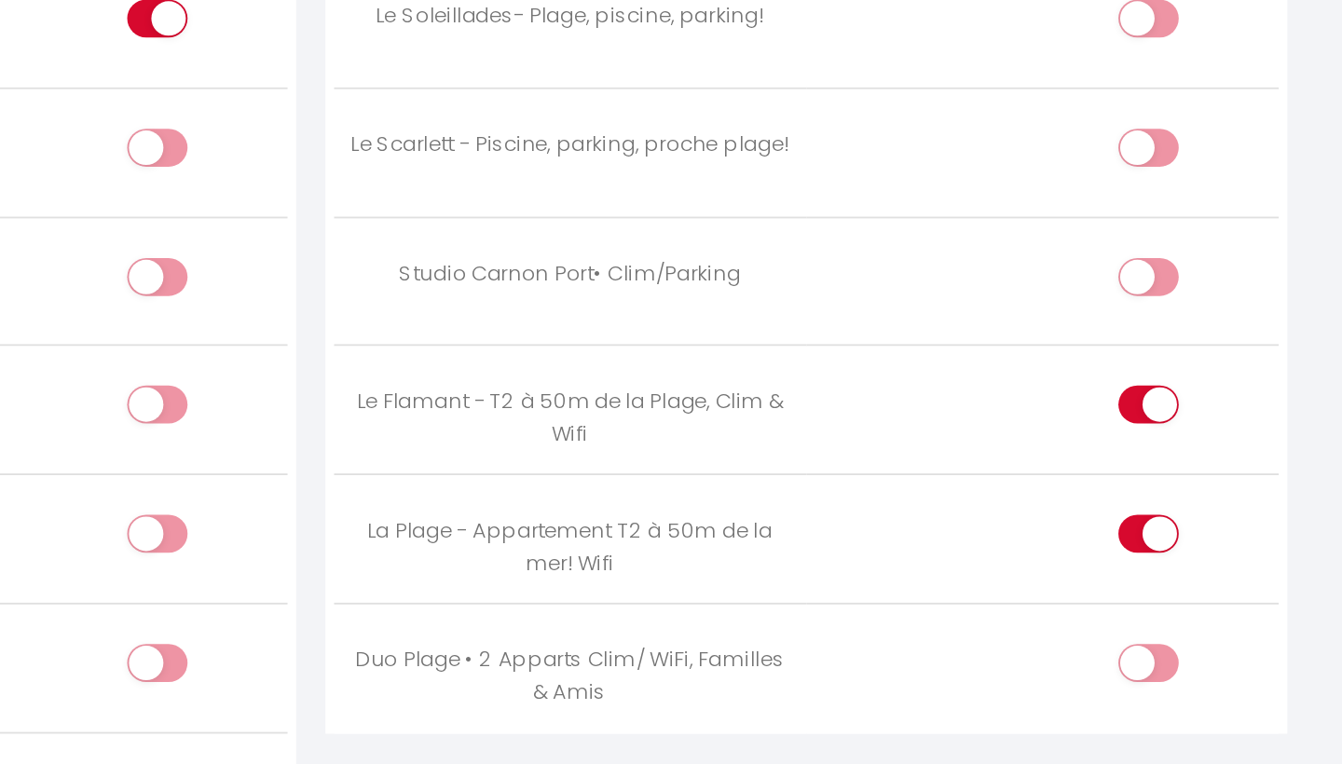
click at [1237, 522] on input "checkbox" at bounding box center [1253, 536] width 33 height 28
checkbox input "true"
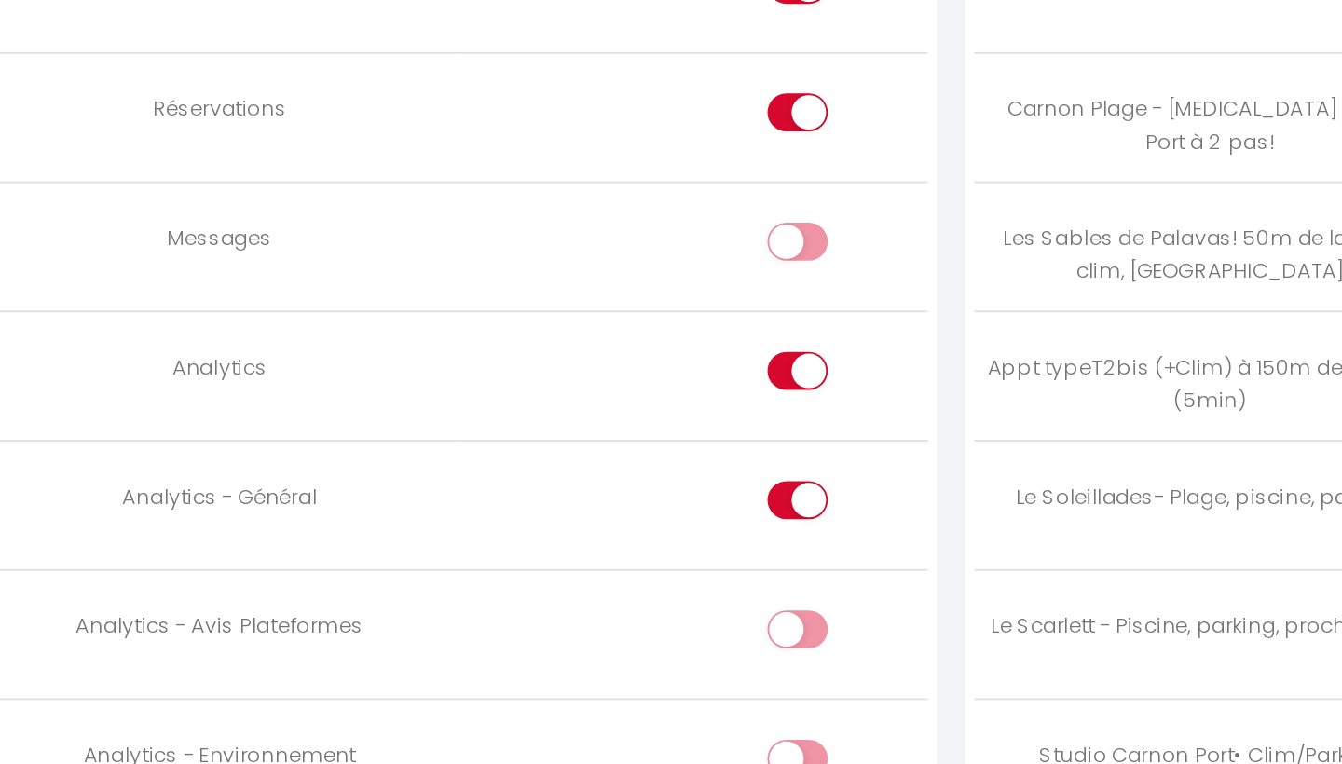
scroll to position [1271, 0]
click at [685, 610] on div at bounding box center [701, 620] width 33 height 21
click at [702, 610] on input "checkbox" at bounding box center [718, 624] width 33 height 28
checkbox input "false"
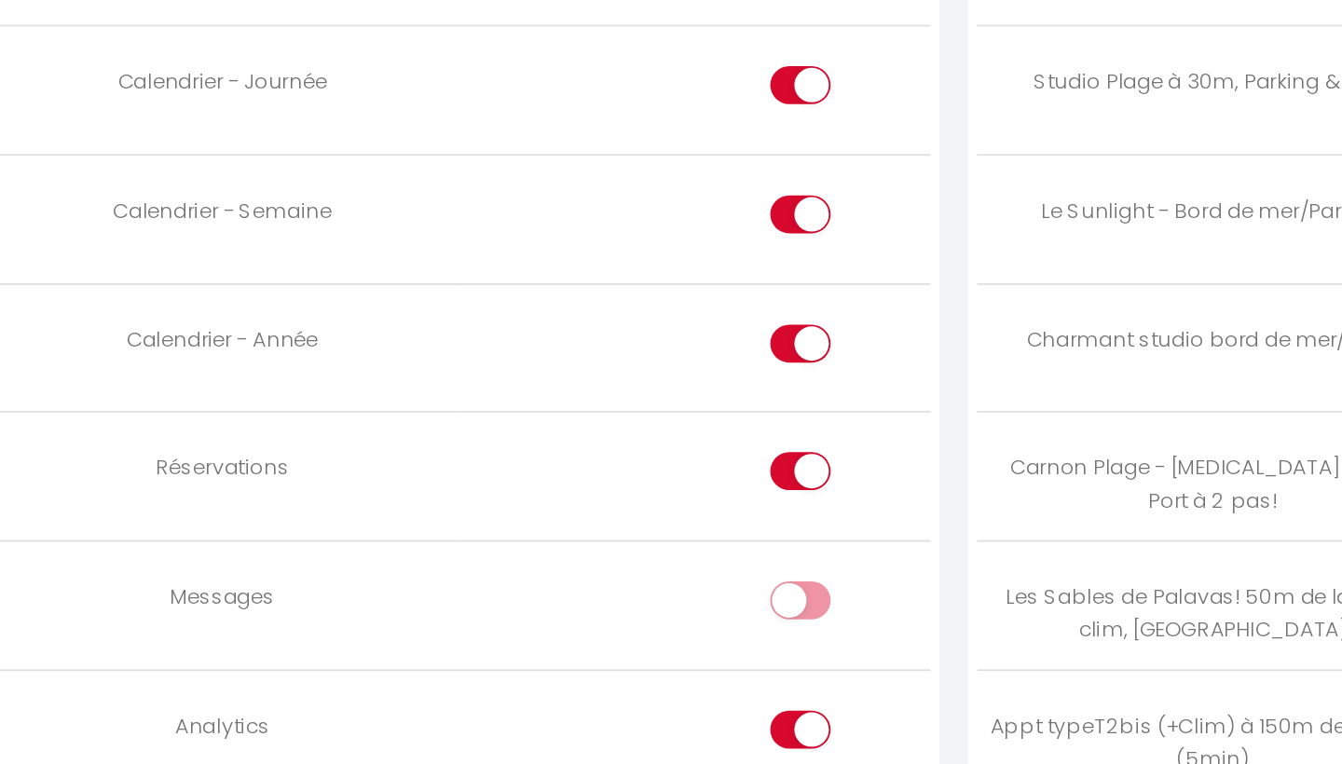
scroll to position [1090, 0]
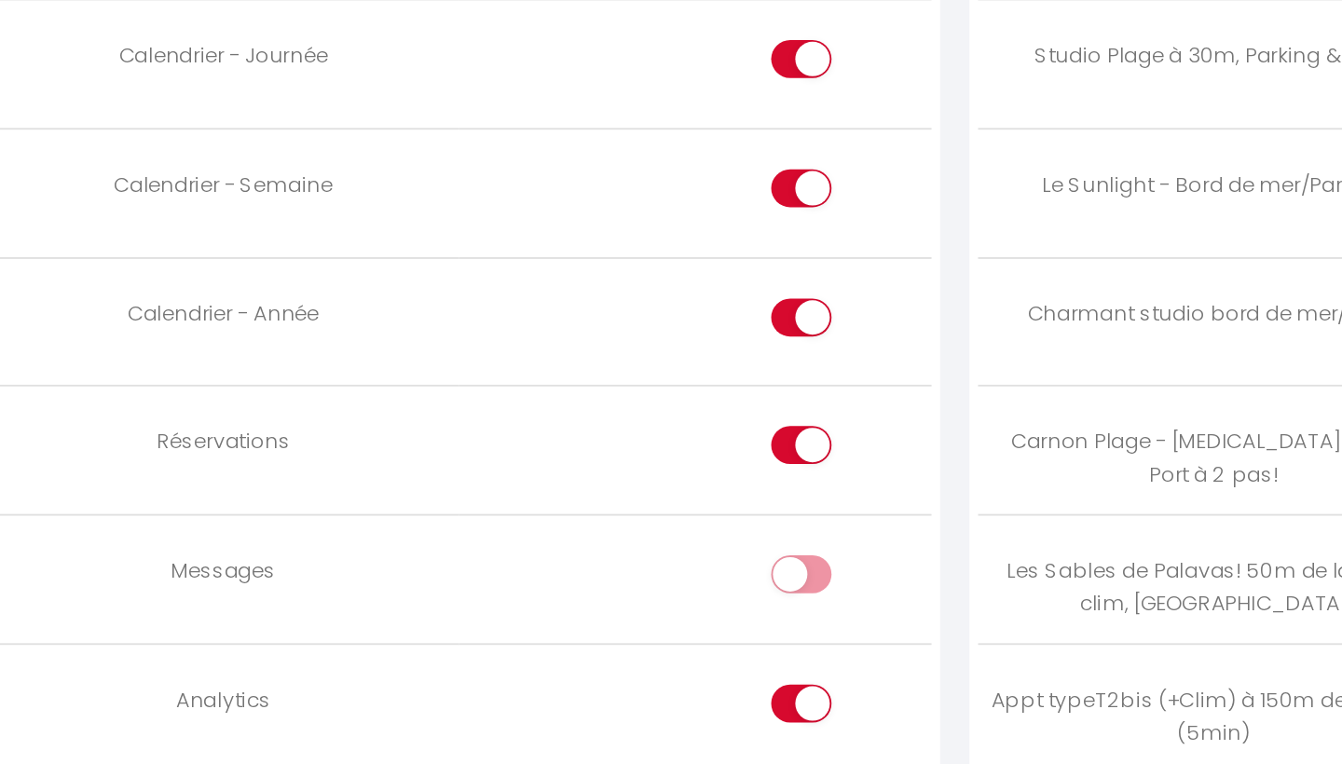
click at [685, 582] on div at bounding box center [701, 592] width 33 height 21
click at [702, 582] on input "checkbox" at bounding box center [718, 596] width 33 height 28
checkbox input "false"
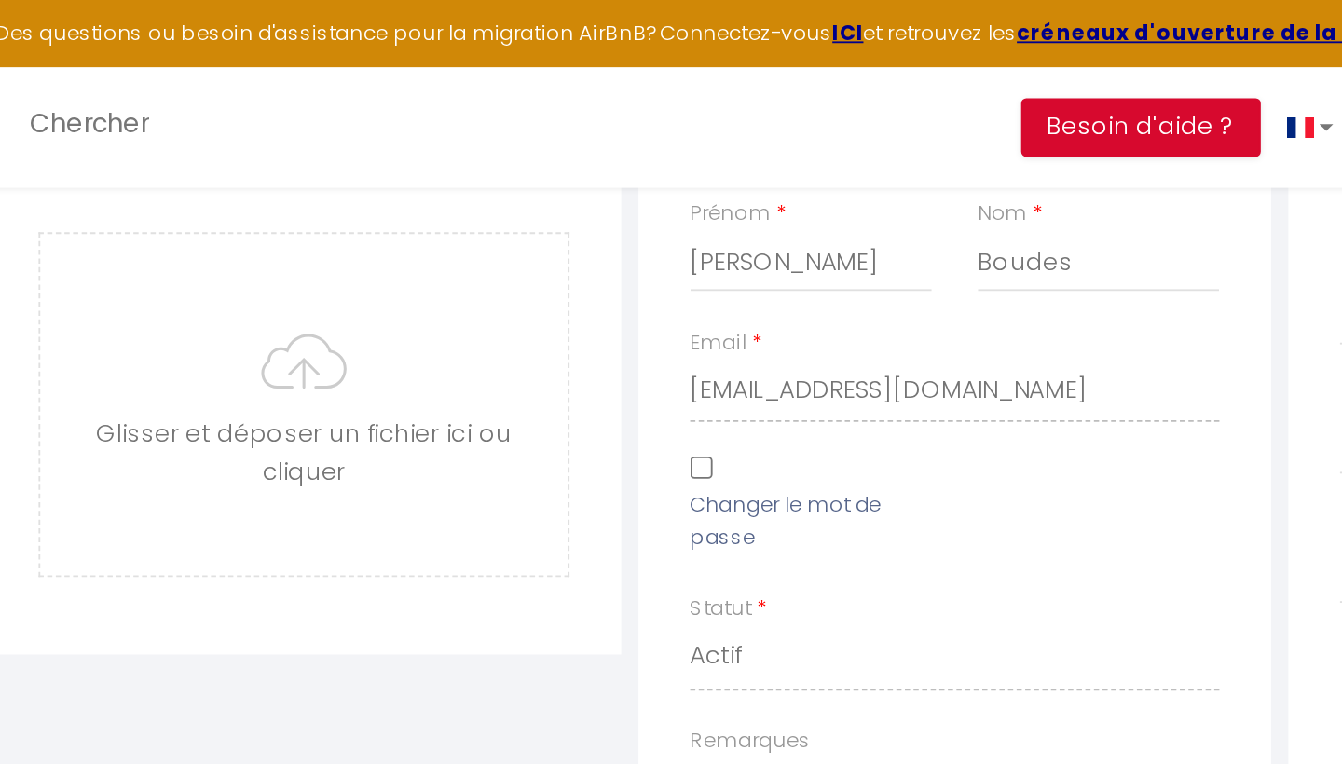
scroll to position [172, 0]
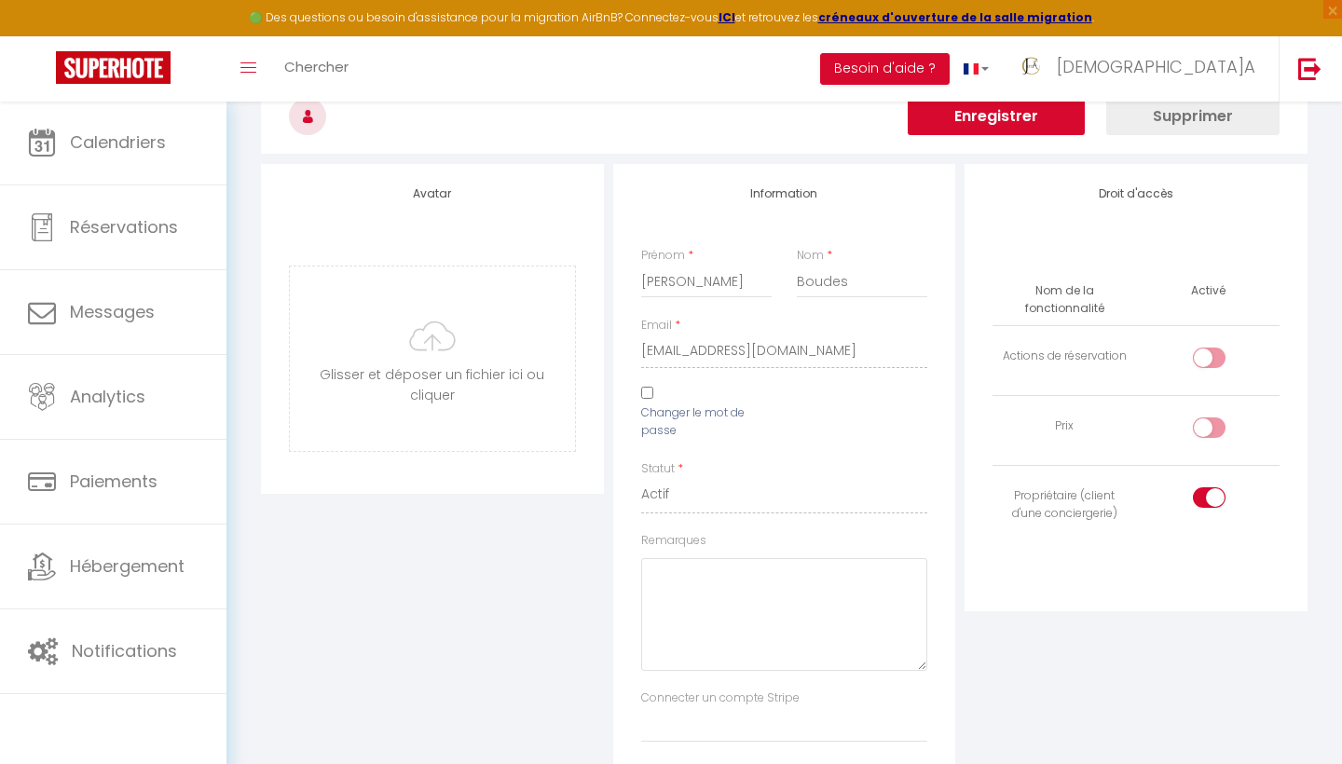
click at [1003, 117] on button "Enregistrer" at bounding box center [996, 116] width 177 height 37
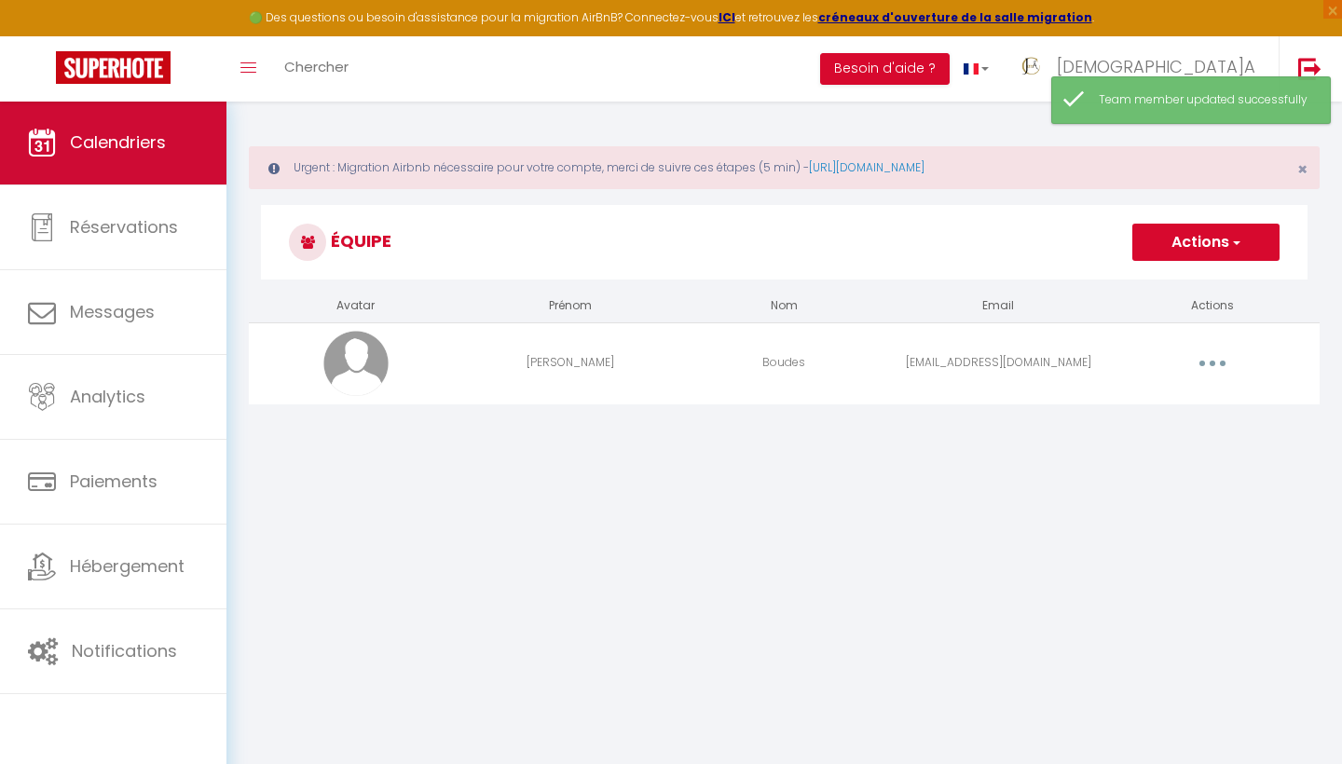
click at [93, 147] on span "Calendriers" at bounding box center [118, 141] width 96 height 23
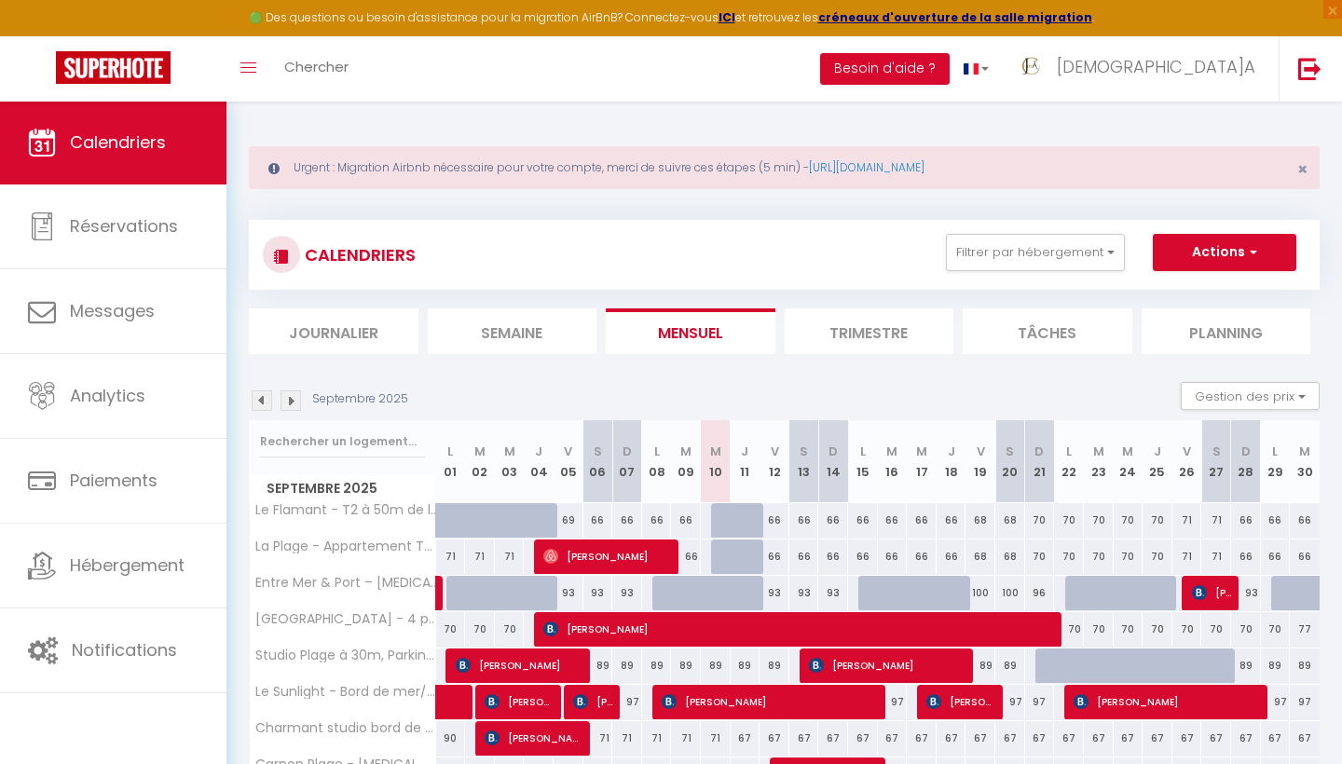
click at [352, 328] on li "Journalier" at bounding box center [334, 331] width 170 height 46
